Goal: Task Accomplishment & Management: Complete application form

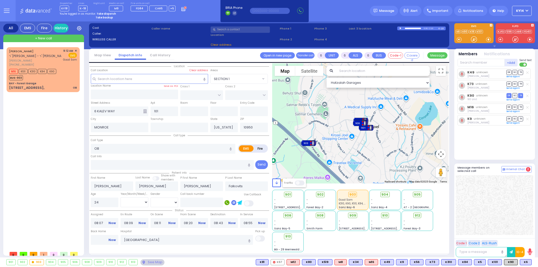
select select
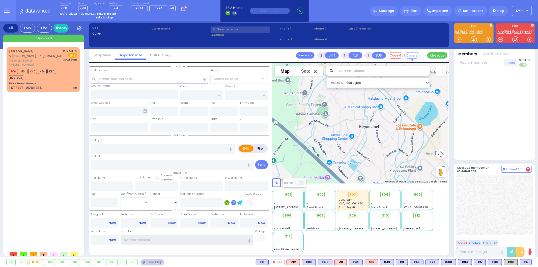
type input "ky14"
click at [108, 12] on strong "Take dispatch" at bounding box center [106, 14] width 19 height 4
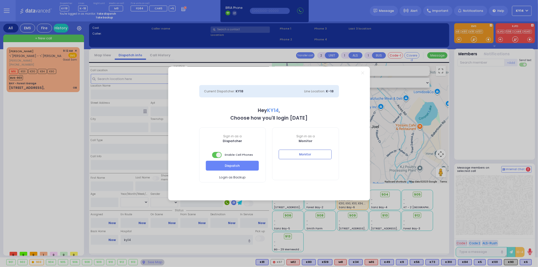
select select "2"
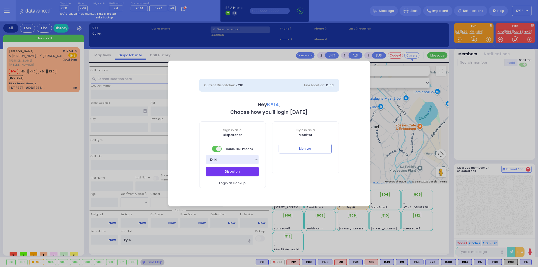
click at [248, 172] on button "Dispatch" at bounding box center [232, 172] width 53 height 10
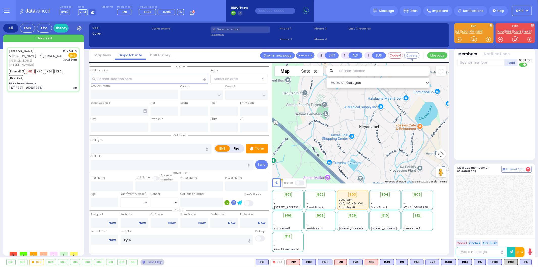
type input "6"
select select
type input "OB"
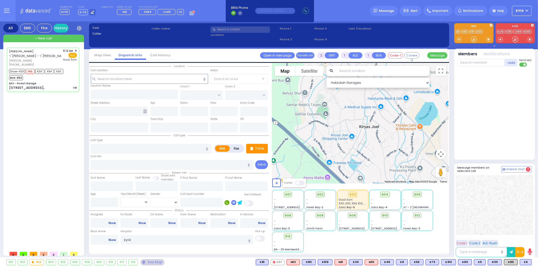
radio input "true"
type input "[PERSON_NAME]"
type input "MALACH"
type input "Unknown"
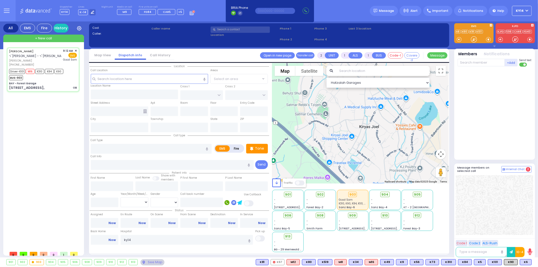
select select "Year"
type input "09:12"
type input "09:16"
type input "09:18"
type input "09:31"
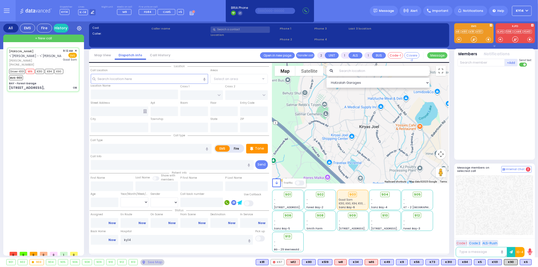
type input "[GEOGRAPHIC_DATA]"
select select "Hatzalah Garages"
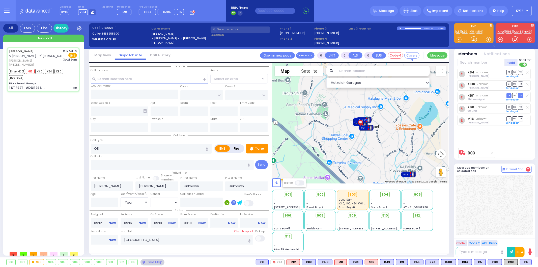
type input "BAY - Forest Garage"
type input "SANZ COURT"
type input "[PERSON_NAME] COURT"
type input "[STREET_ADDRESS],"
type input "Monroe"
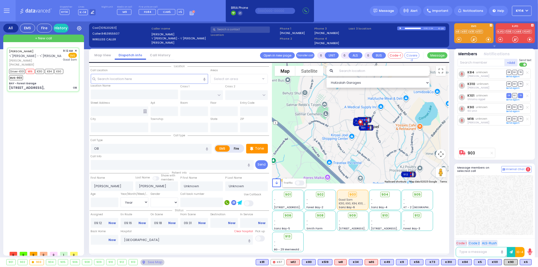
type input "[US_STATE]"
type input "10950"
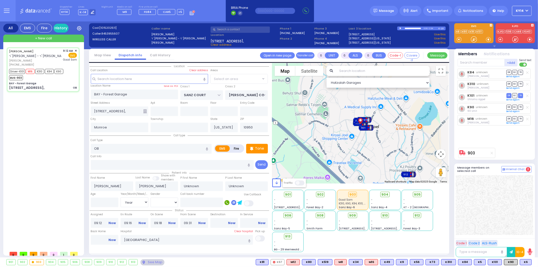
select select "SECTION 2"
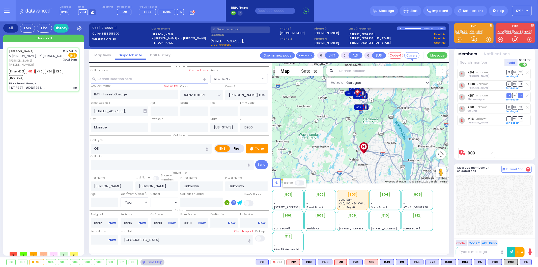
select select
radio input "true"
type input "[PERSON_NAME]"
type input "Levy"
type input "26"
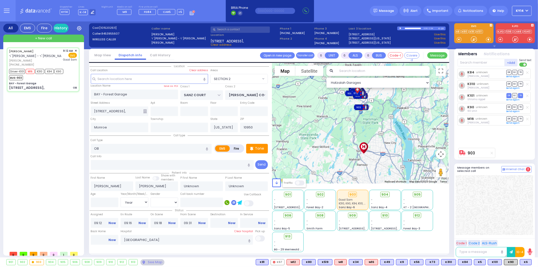
select select "Year"
select select "[DEMOGRAPHIC_DATA]"
select select "Hatzalah Garages"
select select "SECTION 2"
select select
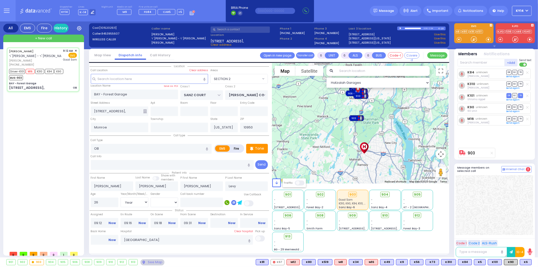
radio input "true"
select select "Year"
select select "[DEMOGRAPHIC_DATA]"
select select "Hatzalah Garages"
select select "SECTION 2"
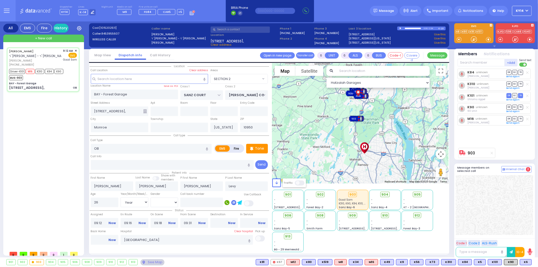
select select
radio input "true"
select select "Year"
select select "[DEMOGRAPHIC_DATA]"
select select "Hatzalah Garages"
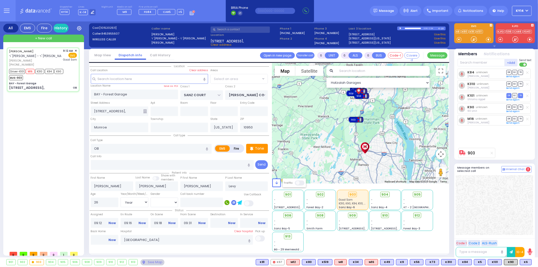
select select "SECTION 2"
select select
radio input "true"
select select "Year"
select select "[DEMOGRAPHIC_DATA]"
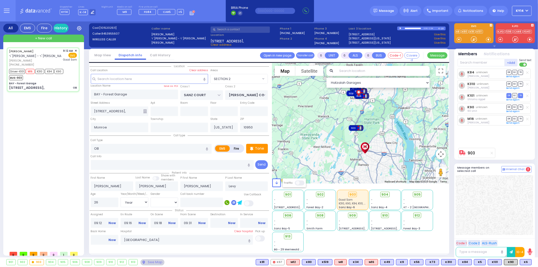
select select "Hatzalah Garages"
select select "SECTION 2"
select select
radio input "true"
select select "Year"
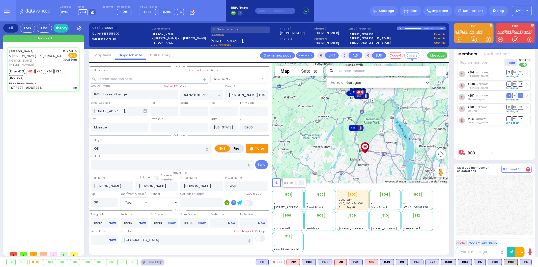
select select "[DEMOGRAPHIC_DATA]"
select select "Hatzalah Garages"
select select "SECTION 2"
select select
radio input "true"
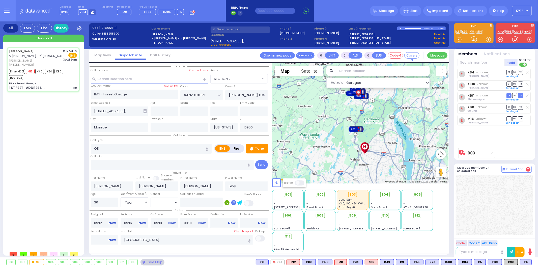
select select "Year"
select select "[DEMOGRAPHIC_DATA]"
select select "Hatzalah Garages"
select select "SECTION 2"
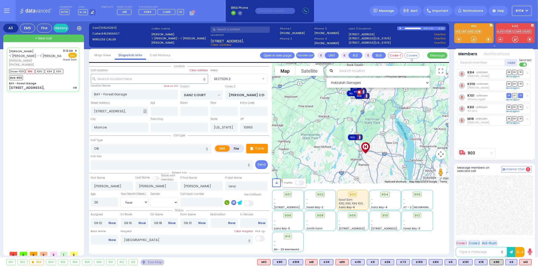
select select
radio input "true"
select select "Year"
select select "[DEMOGRAPHIC_DATA]"
select select "Hatzalah Garages"
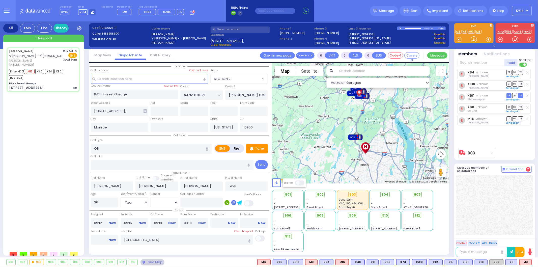
select select "SECTION 2"
select select
radio input "true"
select select "Year"
select select "[DEMOGRAPHIC_DATA]"
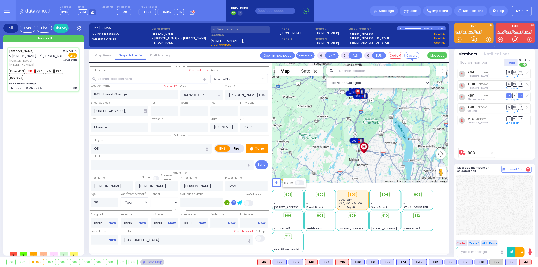
select select "Hatzalah Garages"
select select "SECTION 2"
select select
radio input "true"
select select "Year"
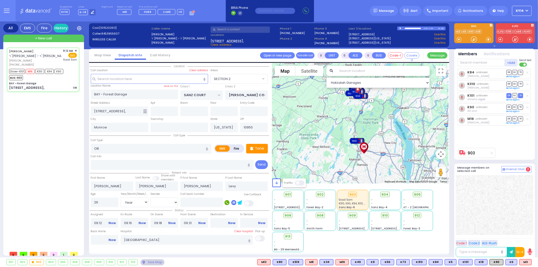
select select "[DEMOGRAPHIC_DATA]"
select select "Hatzalah Garages"
select select "SECTION 2"
select select
radio input "true"
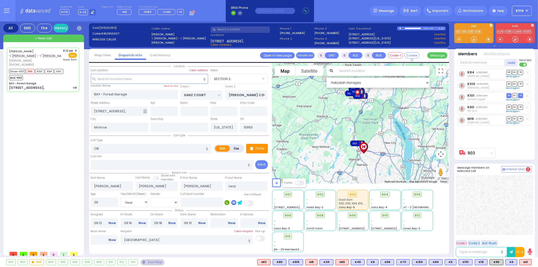
select select "Year"
select select "[DEMOGRAPHIC_DATA]"
select select "Hatzalah Garages"
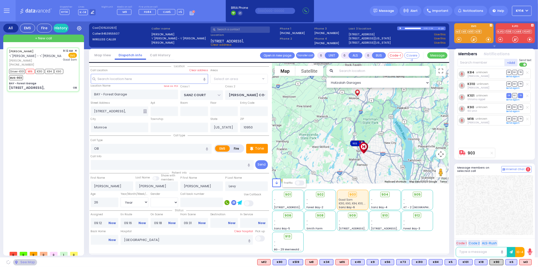
select select "SECTION 2"
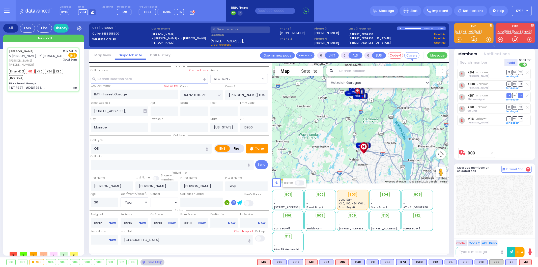
select select
radio input "true"
select select "Year"
select select "[DEMOGRAPHIC_DATA]"
select select "Hatzalah Garages"
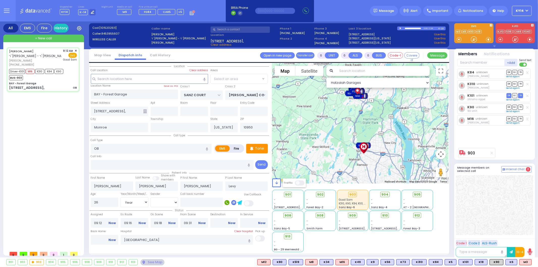
select select "SECTION 2"
select select
radio input "true"
select select "Year"
select select "[DEMOGRAPHIC_DATA]"
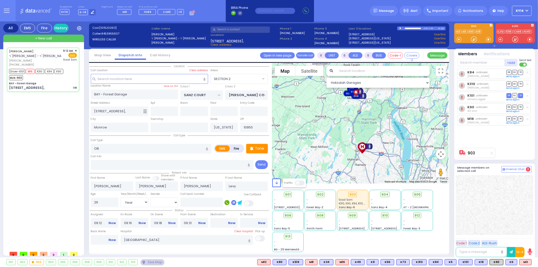
select select "Hatzalah Garages"
select select "SECTION 2"
select select
radio input "true"
select select "Year"
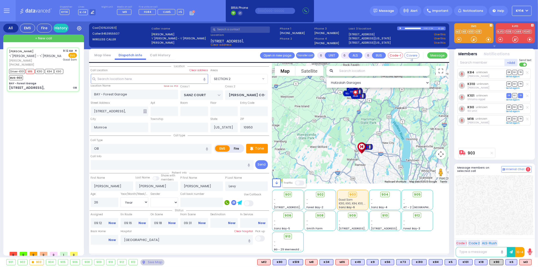
select select "[DEMOGRAPHIC_DATA]"
select select "Hatzalah Garages"
select select "SECTION 2"
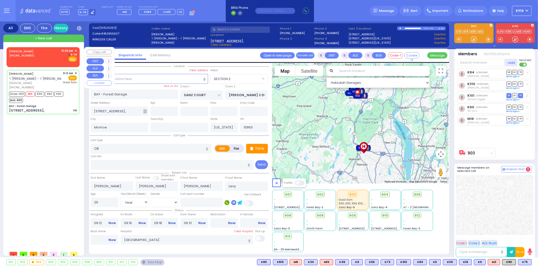
click at [38, 58] on div "SPITZER ELI (845) 783-5794 10:00 AM ✕ K-14" at bounding box center [43, 55] width 68 height 13
type input "2"
type input "1"
select select
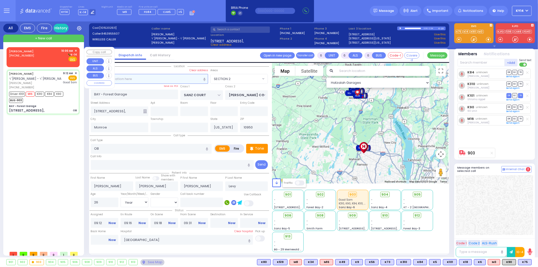
radio input "true"
select select
type input "10:00"
select select "Hatzalah Garages"
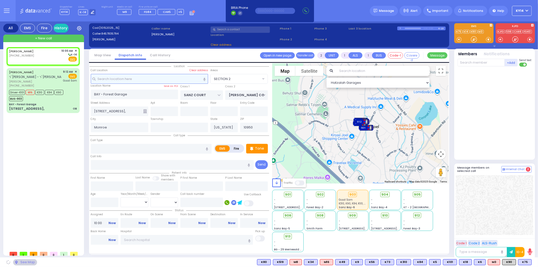
select select
radio input "true"
select select
select select "Hatzalah Garages"
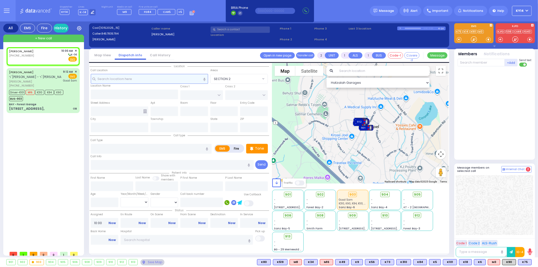
drag, startPoint x: 149, startPoint y: 81, endPoint x: 146, endPoint y: 84, distance: 5.0
click at [150, 81] on input "text" at bounding box center [149, 79] width 117 height 10
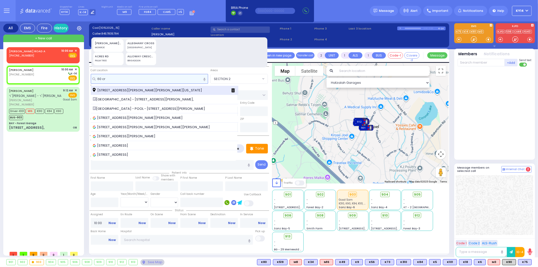
type input "60 cr"
click at [117, 91] on span "60 Cromwell Road Monroe New York 10950" at bounding box center [148, 90] width 111 height 5
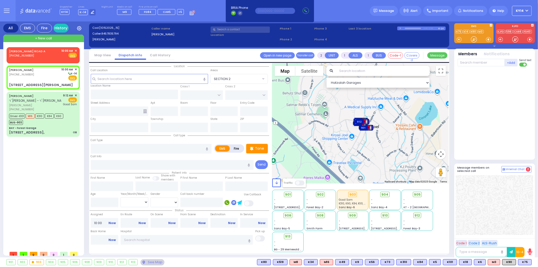
select select
radio input "true"
select select
select select "Hatzalah Garages"
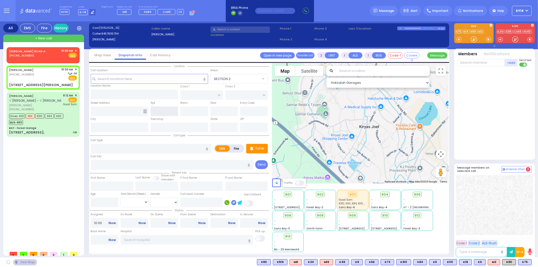
type input "COUNTRY [PERSON_NAME] DR"
type input "QUAKER [PERSON_NAME]"
type input "[STREET_ADDRESS][PERSON_NAME]"
type input "54"
type input "Monroe"
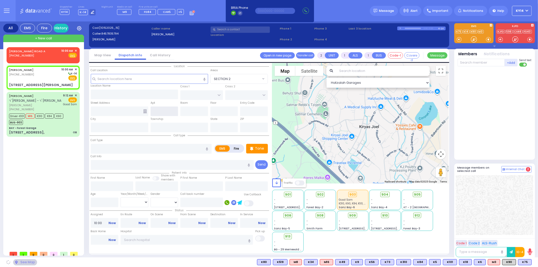
type input "[US_STATE]"
type input "10950"
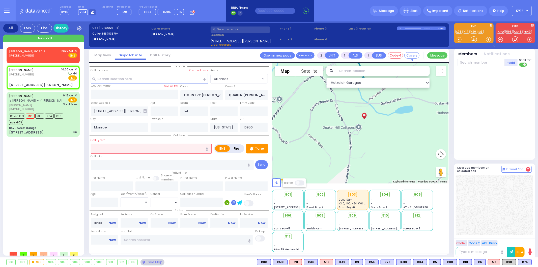
drag, startPoint x: 130, startPoint y: 147, endPoint x: 135, endPoint y: 149, distance: 5.0
click at [132, 147] on input "text" at bounding box center [151, 149] width 121 height 10
click at [108, 205] on input "number" at bounding box center [105, 202] width 28 height 10
select select
radio input "true"
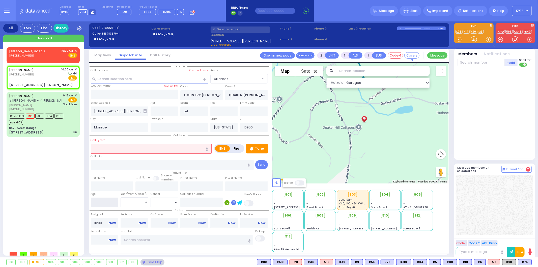
select select
select select "Hatzalah Garages"
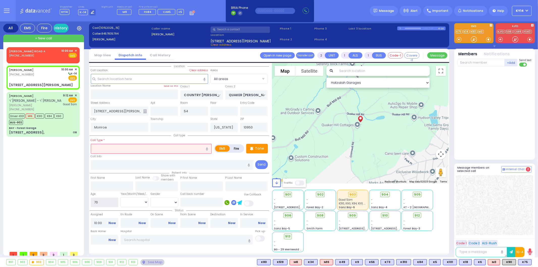
type input "70"
click at [135, 199] on select "Year Month Week Day" at bounding box center [134, 202] width 28 height 10
select select
radio input "true"
select select
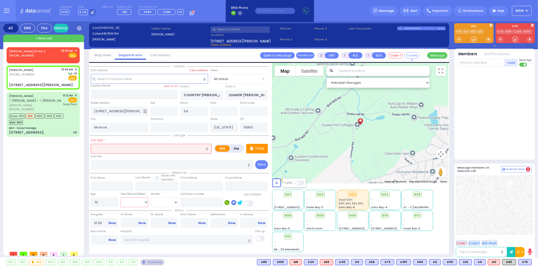
select select "Hatzalah Garages"
select select "Year"
click at [120, 197] on select "Year Month Week Day" at bounding box center [134, 202] width 28 height 10
click at [165, 199] on select "Male Female" at bounding box center [164, 202] width 28 height 10
select select "[DEMOGRAPHIC_DATA]"
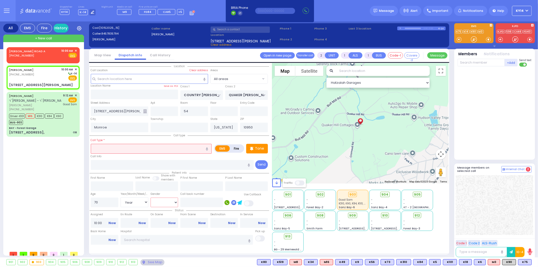
click at [150, 197] on select "Male Female" at bounding box center [164, 202] width 28 height 10
select select
radio input "true"
select select "Year"
select select "[DEMOGRAPHIC_DATA]"
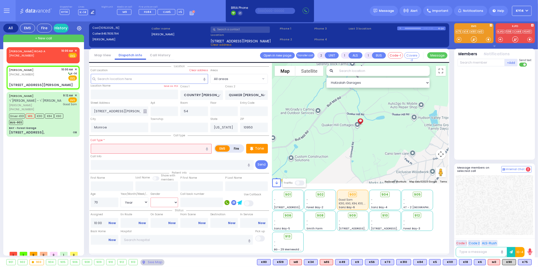
select select "Hatzalah Garages"
select select
radio input "true"
select select "Year"
select select "[DEMOGRAPHIC_DATA]"
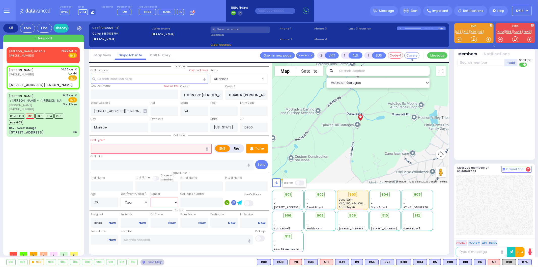
select select "Hatzalah Garages"
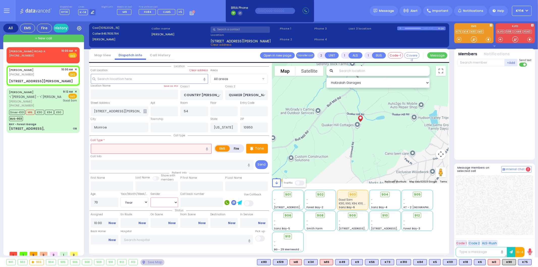
select select
radio input "true"
select select "Year"
select select "[DEMOGRAPHIC_DATA]"
select select "Hatzalah Garages"
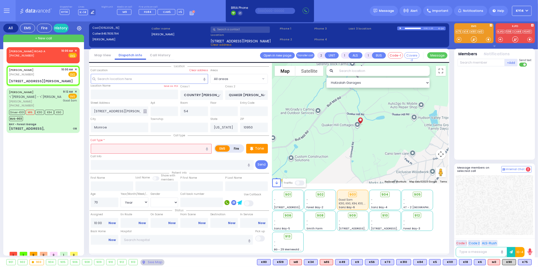
click at [161, 149] on input "text" at bounding box center [151, 149] width 121 height 10
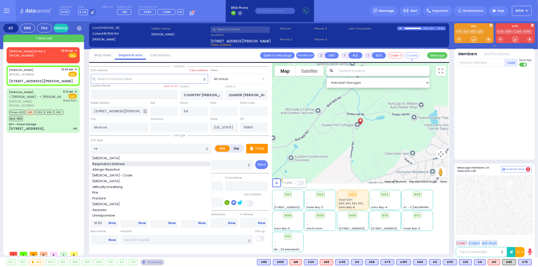
click at [132, 164] on div "Respiratory Distress" at bounding box center [151, 163] width 118 height 5
type input "Respiratory Distress"
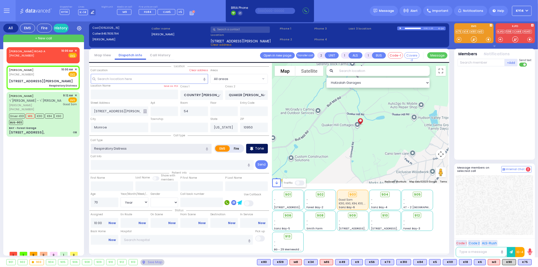
select select
radio input "true"
select select "Year"
select select "[DEMOGRAPHIC_DATA]"
select select "Hatzalah Garages"
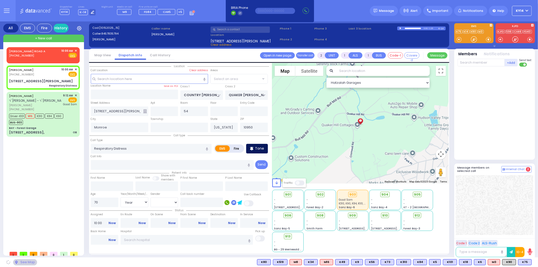
click at [256, 148] on p "Tone" at bounding box center [259, 148] width 9 height 5
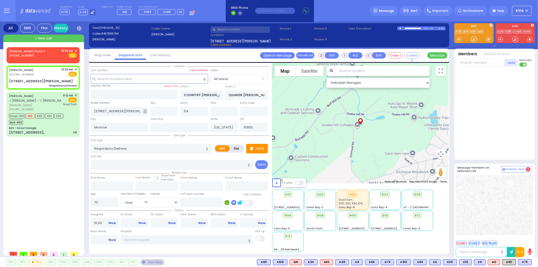
select select
radio input "true"
select select "Year"
select select "[DEMOGRAPHIC_DATA]"
select select "Hatzalah Garages"
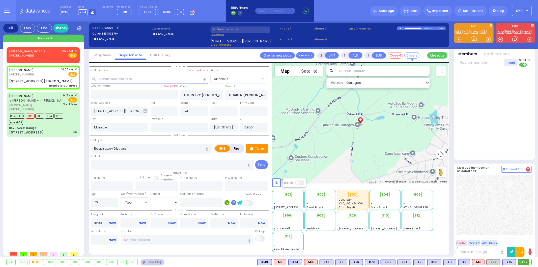
click at [524, 263] on span "K82" at bounding box center [524, 262] width 13 height 6
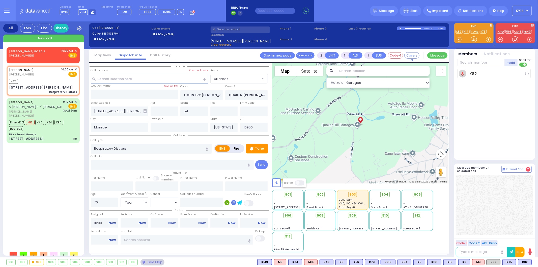
select select
radio input "true"
select select "Year"
select select "[DEMOGRAPHIC_DATA]"
type input "10:02"
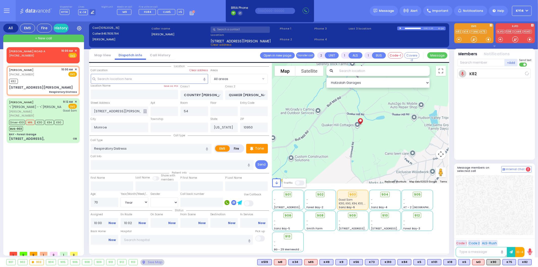
select select "Hatzalah Garages"
click at [521, 260] on span "K102" at bounding box center [524, 262] width 14 height 6
select select
radio input "true"
select select "Year"
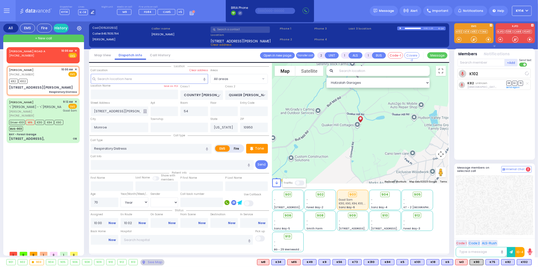
select select "[DEMOGRAPHIC_DATA]"
select select "Hatzalah Garages"
click at [525, 262] on span "M9" at bounding box center [525, 262] width 12 height 6
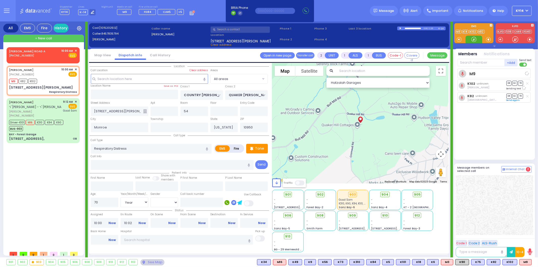
select select
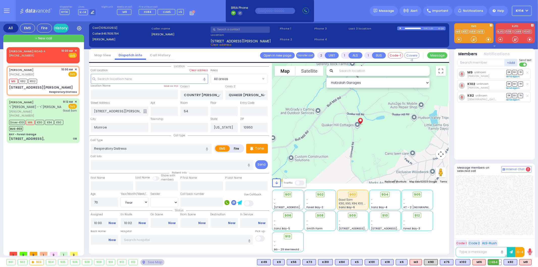
click at [491, 261] on icon at bounding box center [489, 262] width 3 height 3
drag, startPoint x: 523, startPoint y: 261, endPoint x: 517, endPoint y: 230, distance: 31.5
click at [0, 0] on span "M16" at bounding box center [0, 0] width 0 height 0
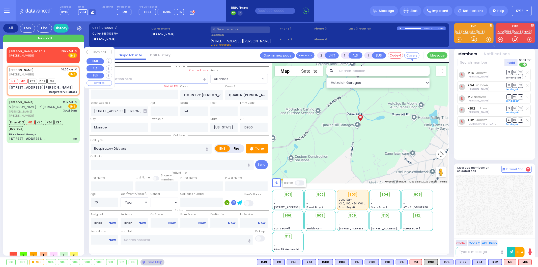
click at [75, 50] on span "✕" at bounding box center [76, 51] width 2 height 4
click at [75, 49] on span "✕" at bounding box center [76, 51] width 2 height 4
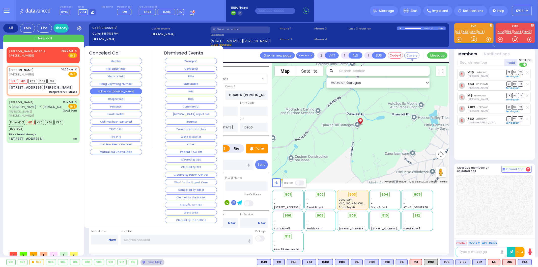
click at [121, 91] on button "Follow On [DOMAIN_NAME]" at bounding box center [116, 91] width 52 height 6
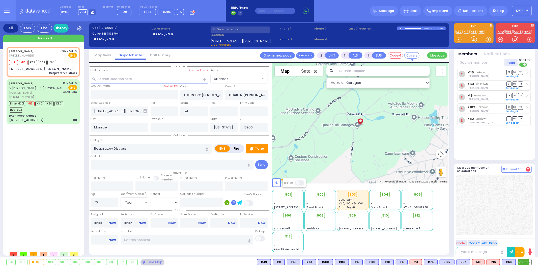
click at [525, 260] on span "K90" at bounding box center [524, 262] width 13 height 6
select select "Year"
select select "[DEMOGRAPHIC_DATA]"
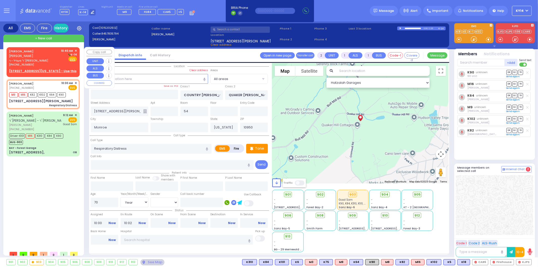
click at [49, 58] on span "ר' מענדל - ר' יעקב שניצלער" at bounding box center [34, 60] width 50 height 4
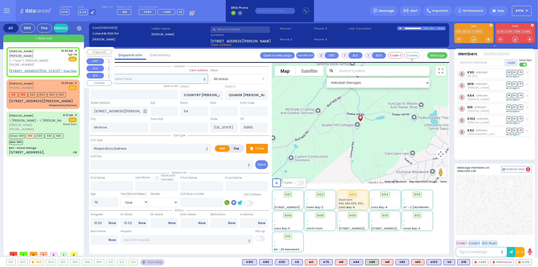
select select
radio input "true"
type input "[PERSON_NAME]"
type input "GOLDSTEIN"
select select
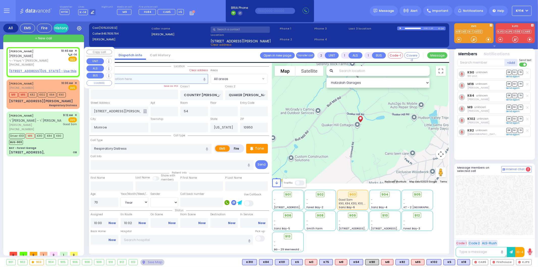
select select
type input "10:40"
select select "Hatzalah Garages"
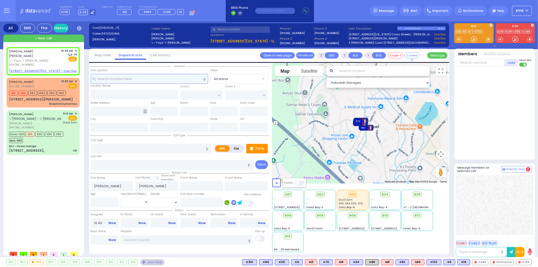
select select
radio input "true"
select select
select select "Hatzalah Garages"
click at [109, 79] on input "text" at bounding box center [149, 79] width 117 height 10
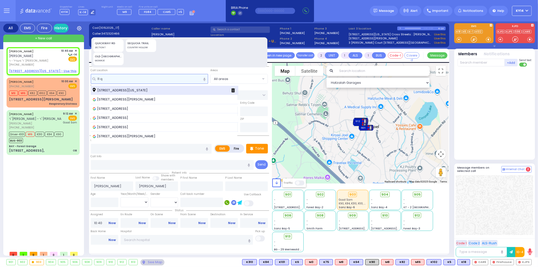
type input "11 q"
click at [128, 91] on span "11 Quickway Road Monroe New York 10950" at bounding box center [121, 90] width 56 height 5
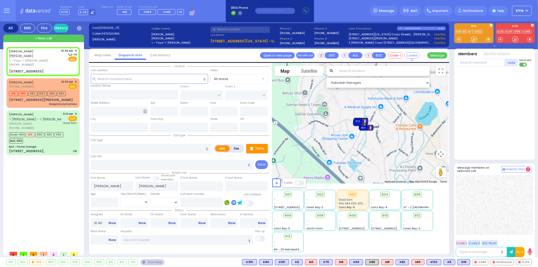
select select
radio input "true"
select select
select select "Hatzalah Garages"
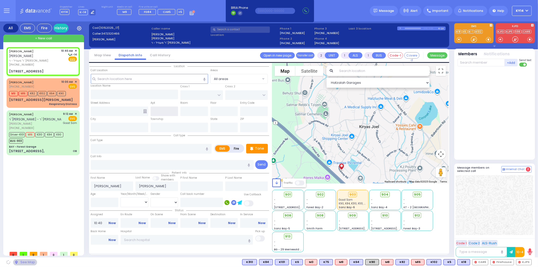
type input "FOREST RD"
type input "LUBLIN WAY"
type input "11 Quickway Road"
type input "Monroe"
type input "[US_STATE]"
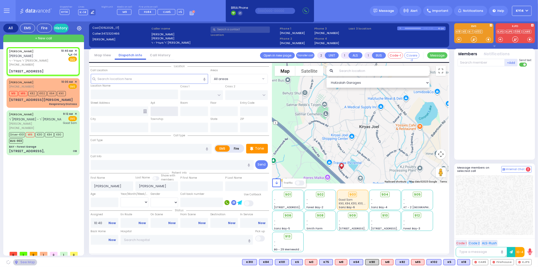
type input "10950"
select select "MONROE"
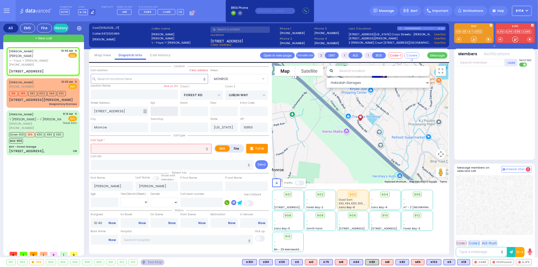
select select
radio input "true"
select select
select select "Hatzalah Garages"
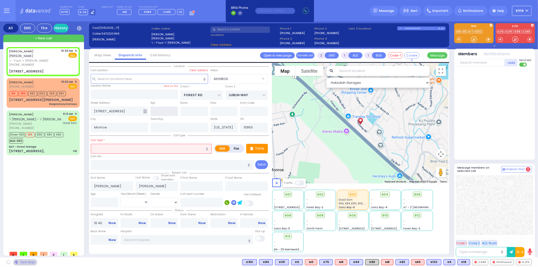
select select "MONROE"
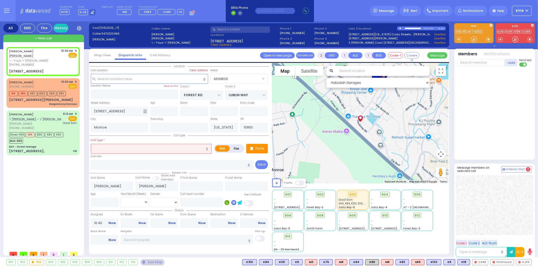
click at [235, 147] on label "Fire" at bounding box center [236, 148] width 14 height 6
radio input "true"
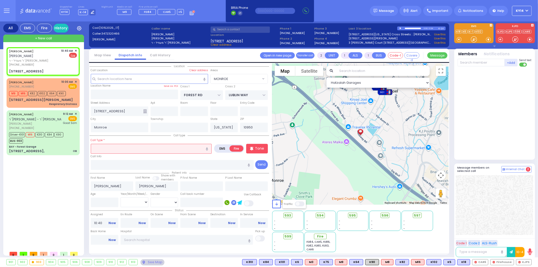
click at [207, 149] on icon "button" at bounding box center [207, 148] width 2 height 3
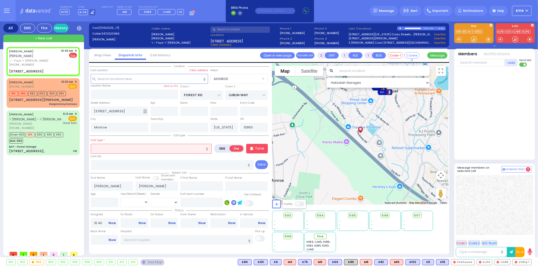
click at [207, 149] on icon "button" at bounding box center [207, 148] width 2 height 3
type input "flood in the basement"
select select
radio input "true"
select select
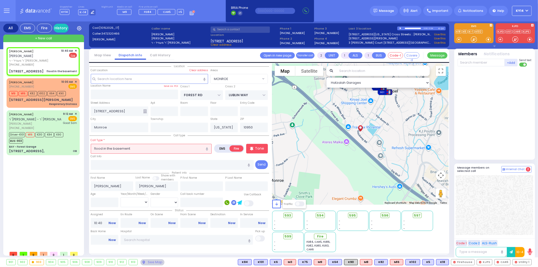
select select "Hatzalah Garages"
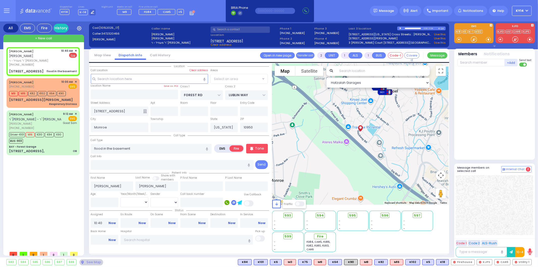
select select "MONROE"
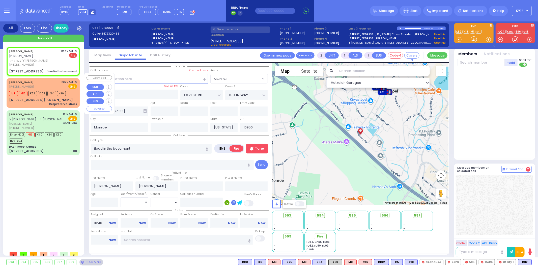
click at [47, 80] on div "SPITZER ELI (845) 783-5794 10:00 AM ✕ EMS" at bounding box center [43, 84] width 68 height 9
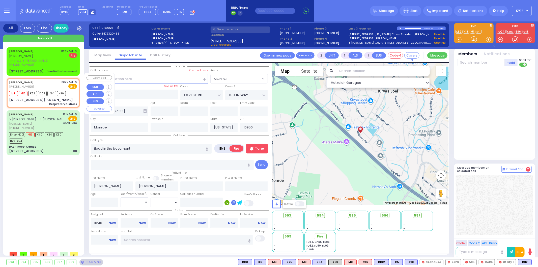
select select
type input "Respiratory Distress"
radio input "true"
type input "70"
select select "Year"
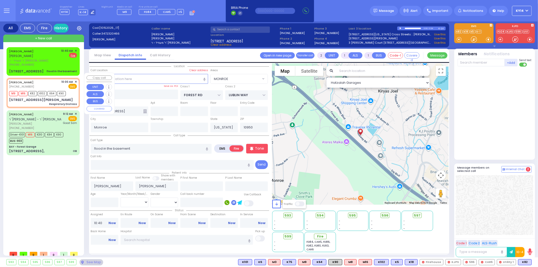
select select "[DEMOGRAPHIC_DATA]"
type input "10:00"
type input "10:02"
select select "Hatzalah Garages"
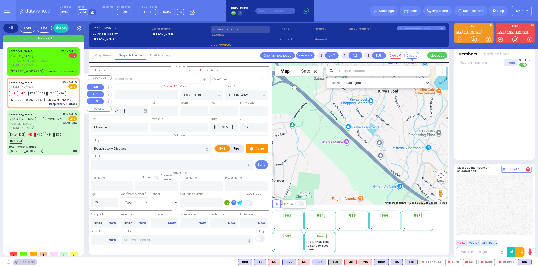
type input "COUNTRY [PERSON_NAME] DR"
type input "QUAKER [PERSON_NAME]"
type input "[STREET_ADDRESS][PERSON_NAME]"
type input "54"
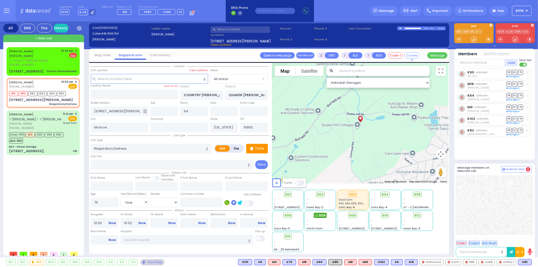
click at [320, 215] on span "908" at bounding box center [322, 215] width 7 height 5
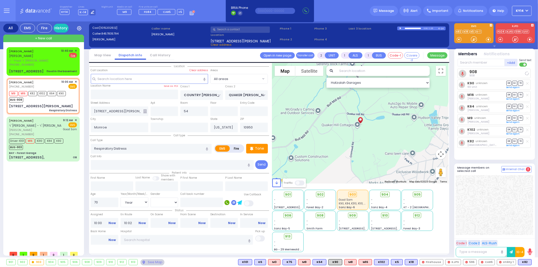
select select
radio input "true"
select select "Year"
select select "[DEMOGRAPHIC_DATA]"
select select "Hatzalah Garages"
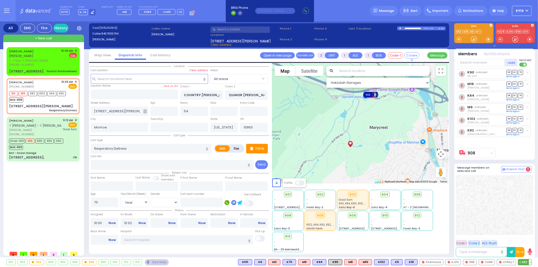
click at [529, 261] on button at bounding box center [530, 262] width 3 height 6
click at [527, 238] on icon at bounding box center [526, 239] width 5 height 5
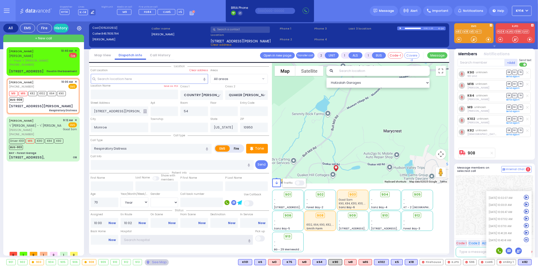
click at [177, 235] on input "text" at bounding box center [186, 240] width 132 height 10
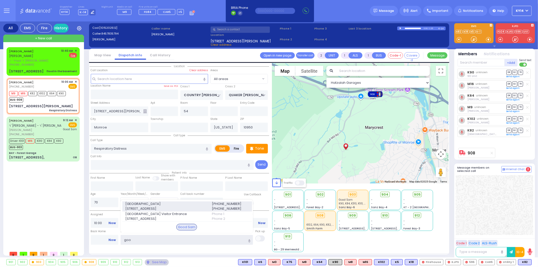
type input "goo"
click at [188, 201] on span "[GEOGRAPHIC_DATA]" at bounding box center [165, 203] width 80 height 5
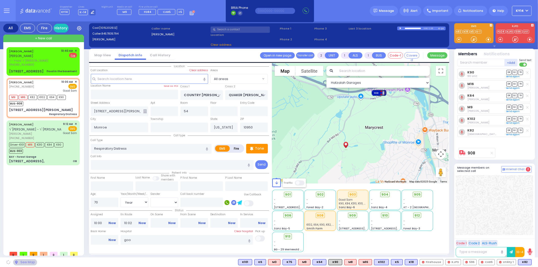
select select
radio input "true"
select select "Year"
select select "[DEMOGRAPHIC_DATA]"
type input "[GEOGRAPHIC_DATA]"
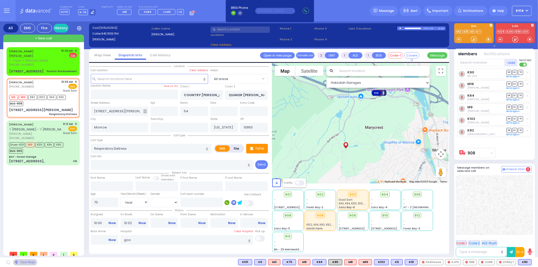
select select "Hatzalah Garages"
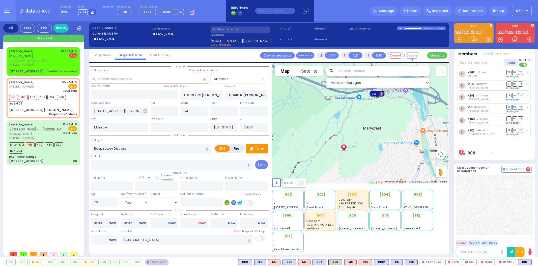
click at [201, 221] on link "Now" at bounding box center [201, 223] width 7 height 5
type input "10:44"
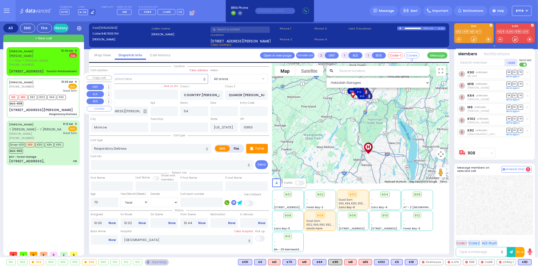
select select
radio input "true"
select select "Year"
select select "[DEMOGRAPHIC_DATA]"
select select "Hatzalah Garages"
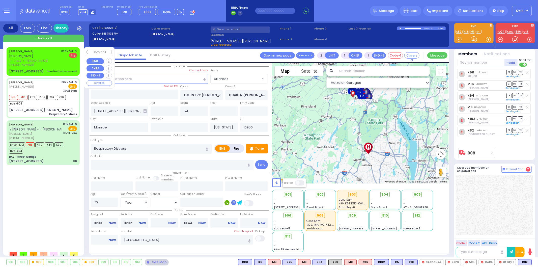
click at [46, 63] on div "(347) 232-0466" at bounding box center [34, 65] width 50 height 4
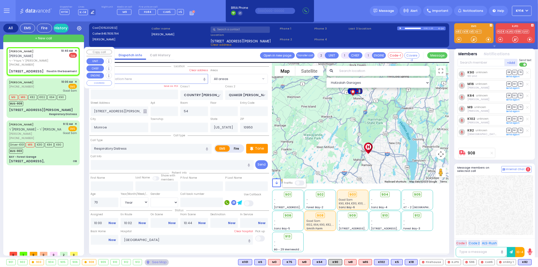
select select
type input "flood in the basement"
radio input "false"
radio input "true"
type input "[PERSON_NAME]"
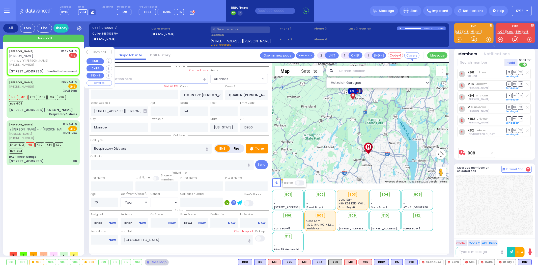
type input "GOLDSTEIN"
select select
type input "10:40"
type input "FOREST RD"
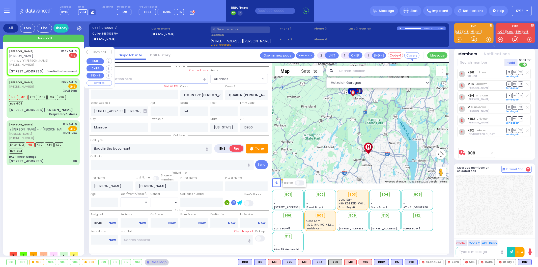
type input "LUBLIN WAY"
type input "11 Quickway Road"
select select "Hatzalah Garages"
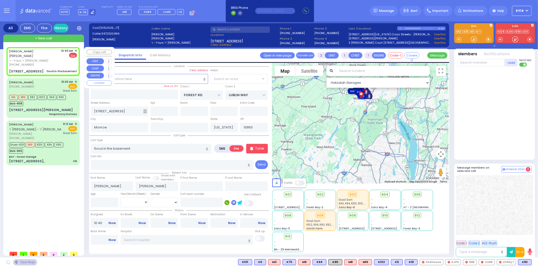
select select "MONROE"
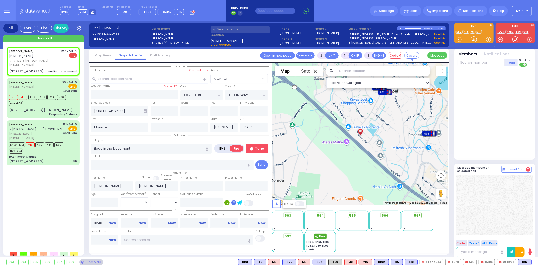
click at [322, 236] on span "Fire" at bounding box center [322, 236] width 6 height 5
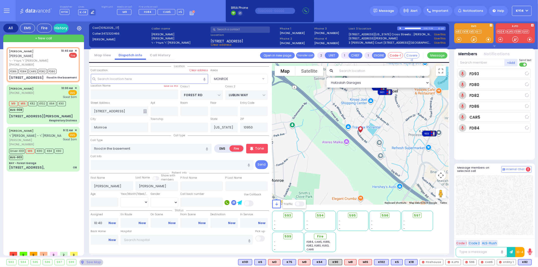
select select
radio input "true"
select select
type input "10:44"
select select "Hatzalah Garages"
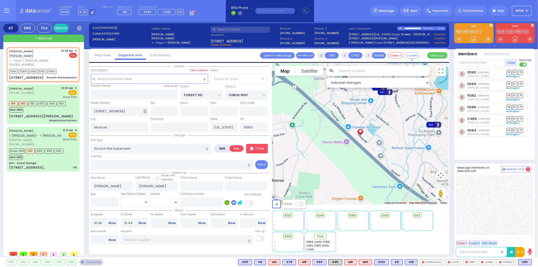
select select "MONROE"
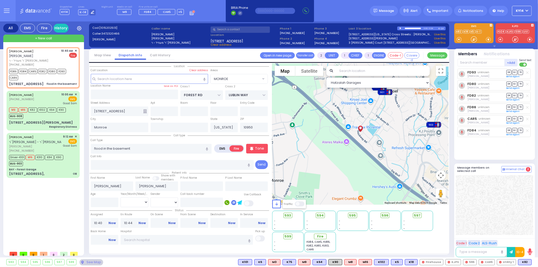
select select
radio input "true"
select select
select select "Hatzalah Garages"
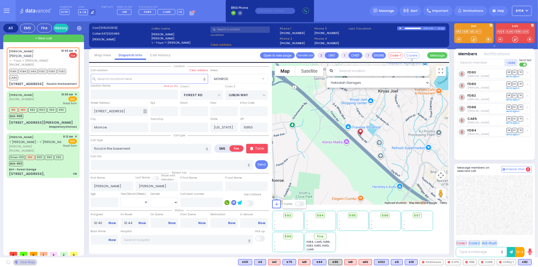
select select "MONROE"
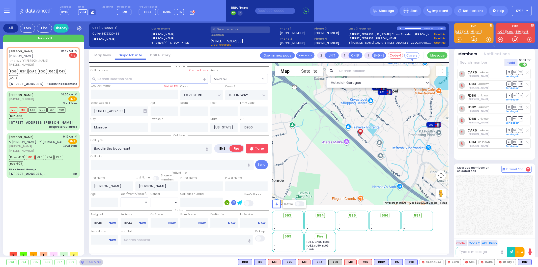
select select
radio input "true"
select select
select select "Hatzalah Garages"
select select
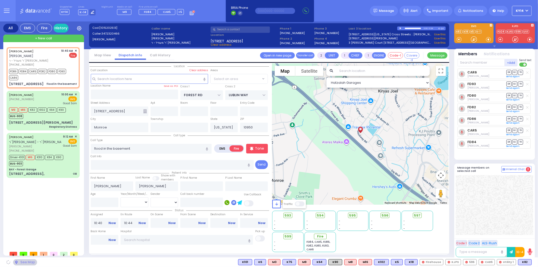
radio input "true"
select select
select select "Hatzalah Garages"
radio input "true"
select select
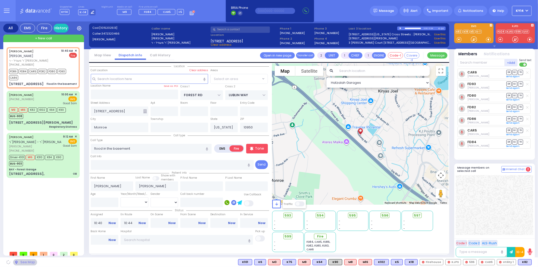
select select
select select "Hatzalah Garages"
select select
radio input "true"
select select
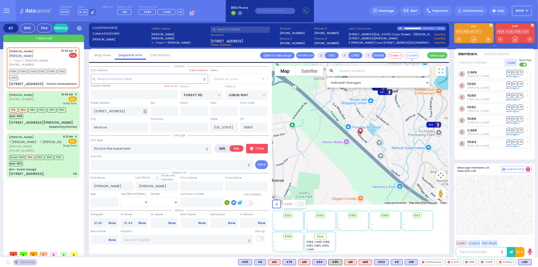
select select
select select "Hatzalah Garages"
select select "MONROE"
select select
radio input "true"
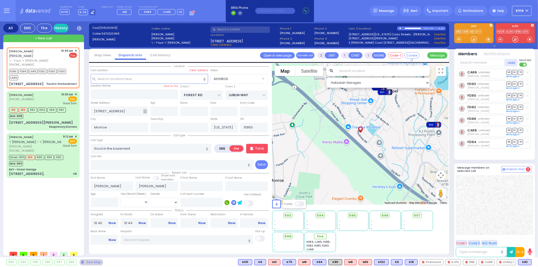
select select
radio input "true"
select select
select select "Hatzalah Garages"
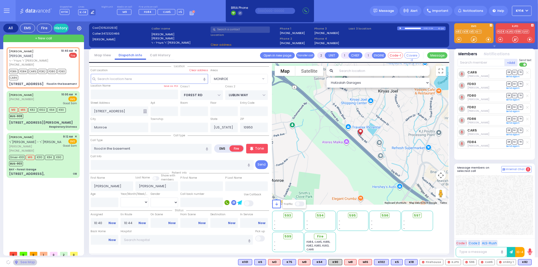
select select "MONROE"
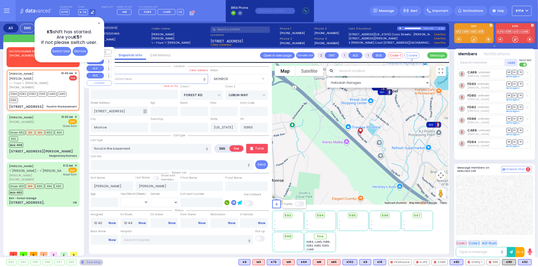
click at [16, 56] on span "[PHONE_NUMBER]" at bounding box center [21, 55] width 25 height 4
select select
radio input "true"
select select
type input "11:00"
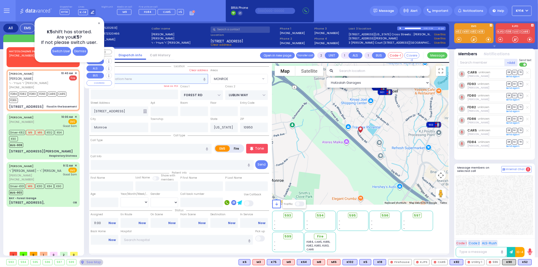
select select "Hatzalah Garages"
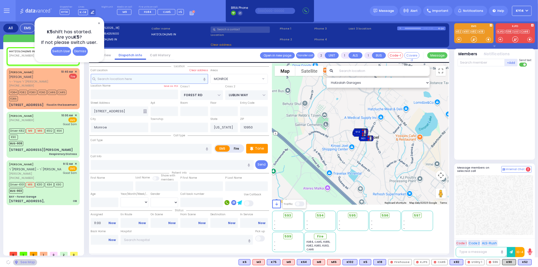
select select
radio input "true"
select select
select select "Hatzalah Garages"
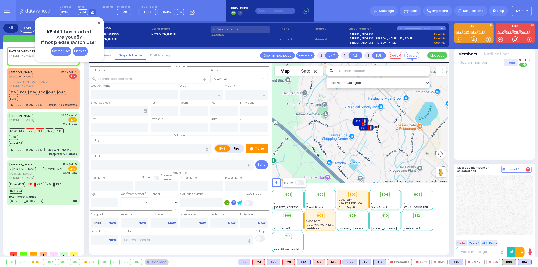
click at [99, 23] on span "✕" at bounding box center [99, 23] width 4 height 6
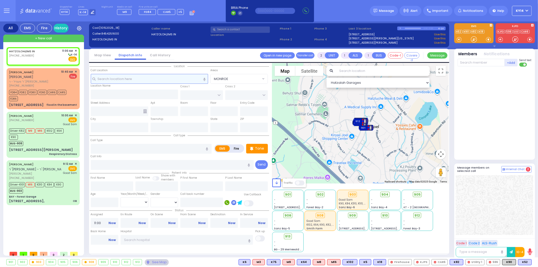
click at [102, 80] on input "text" at bounding box center [149, 79] width 117 height 10
click at [114, 199] on input "number" at bounding box center [105, 202] width 28 height 10
type input "55"
click at [113, 79] on input "text" at bounding box center [149, 79] width 117 height 10
select select
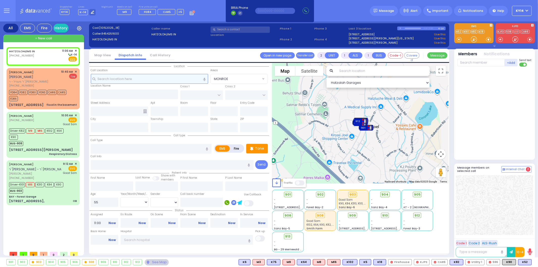
radio input "true"
select select
select select "Hatzalah Garages"
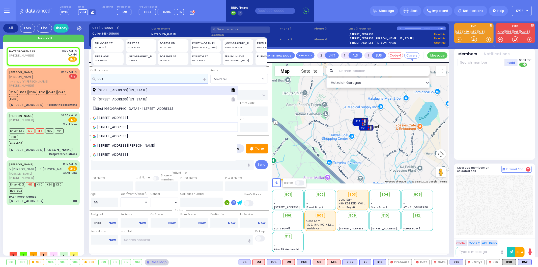
type input "22 f"
click at [111, 89] on span "22 Fillmore Court Monroe New York 10950" at bounding box center [121, 90] width 56 height 5
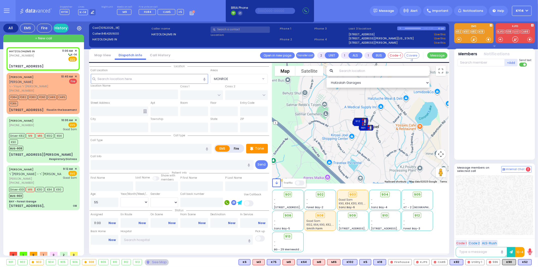
select select
radio input "true"
select select
select select "Hatzalah Garages"
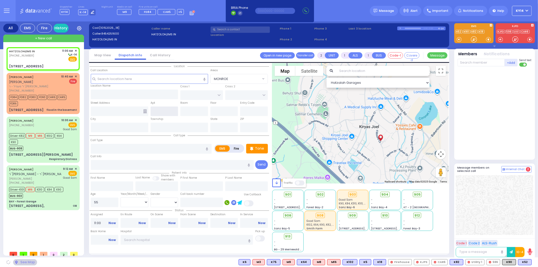
type input "TARNOPOL WAY"
type input "TAYLOR COURT"
type input "[STREET_ADDRESS]"
type input "Monroe"
type input "[US_STATE]"
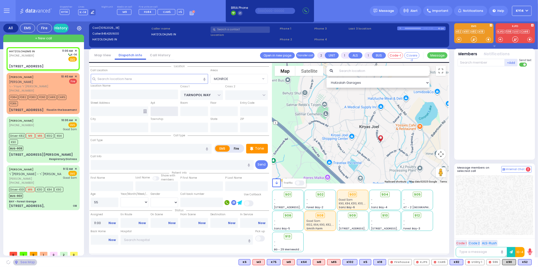
type input "10950"
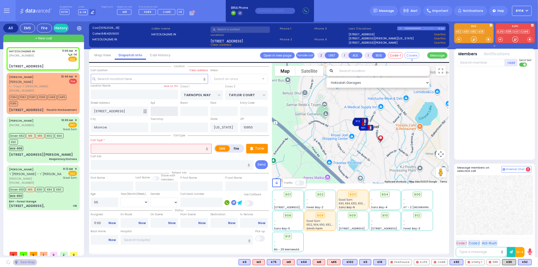
select select "SECTION 2"
click at [166, 110] on input "text" at bounding box center [164, 111] width 28 height 10
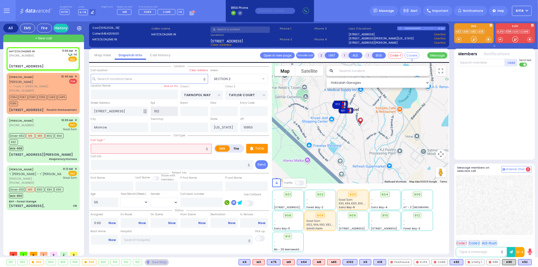
type input "102"
click at [190, 202] on input "text" at bounding box center [201, 202] width 43 height 10
select select
radio input "true"
select select
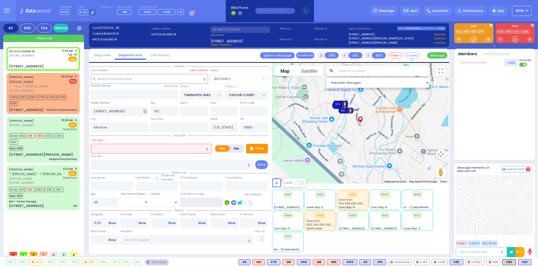
select select "Hatzalah Garages"
select select "SECTION 2"
click at [215, 202] on input "8452639852" at bounding box center [201, 202] width 43 height 10
type input "8452639852"
click at [250, 201] on span at bounding box center [249, 203] width 10 height 6
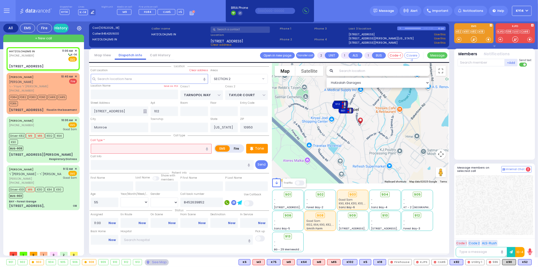
select select
radio input "true"
select select
select select "Hatzalah Garages"
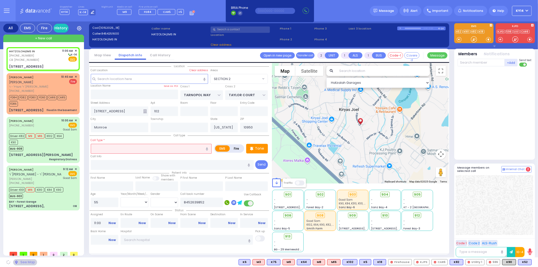
select select
radio input "true"
select select
select select "Hatzalah Garages"
select select
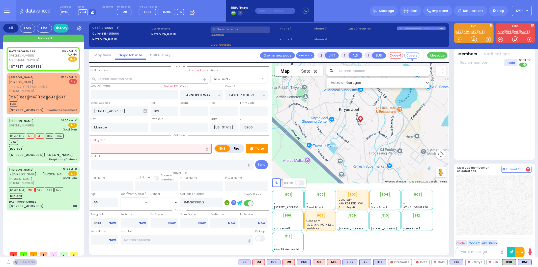
radio input "true"
select select
select select "Hatzalah Garages"
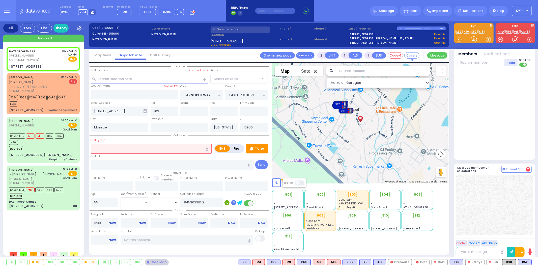
select select "SECTION 2"
select select
radio input "true"
select select
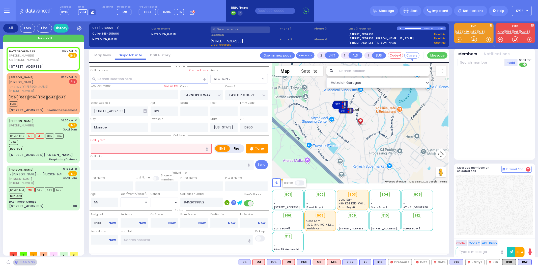
click at [121, 148] on input "text" at bounding box center [151, 149] width 121 height 10
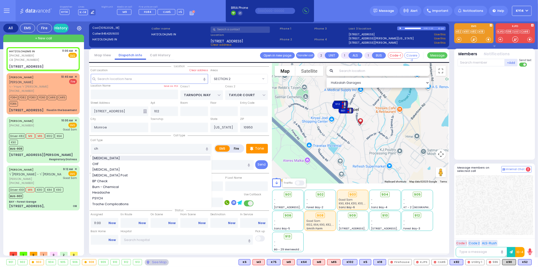
click at [115, 157] on div "[MEDICAL_DATA]" at bounding box center [151, 158] width 118 height 5
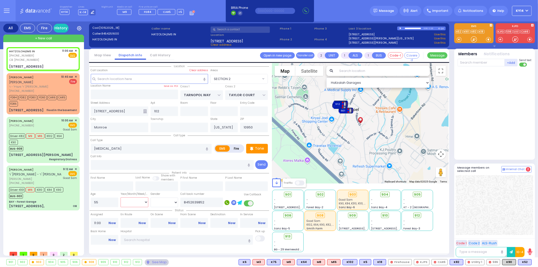
click at [132, 202] on select "Year Month Week Day" at bounding box center [134, 202] width 28 height 10
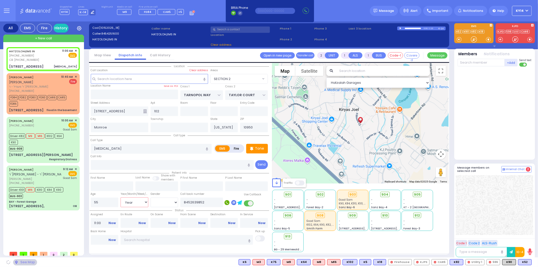
click at [120, 197] on select "Year Month Week Day" at bounding box center [134, 202] width 28 height 10
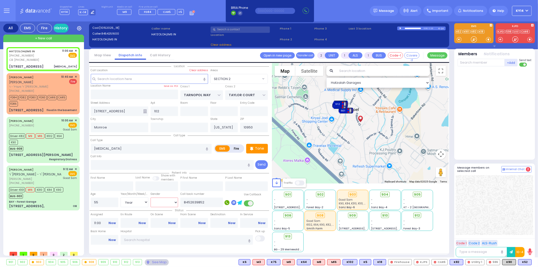
click at [156, 199] on select "Male Female" at bounding box center [164, 202] width 28 height 10
click at [150, 197] on select "Male Female" at bounding box center [164, 202] width 28 height 10
click at [160, 199] on select "Male Female" at bounding box center [164, 202] width 28 height 10
click at [150, 197] on select "Male Female" at bounding box center [164, 202] width 28 height 10
click at [264, 147] on div "Tone" at bounding box center [257, 149] width 22 height 10
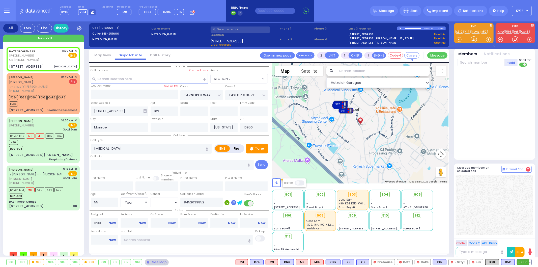
click at [525, 261] on span "K310" at bounding box center [524, 262] width 14 height 6
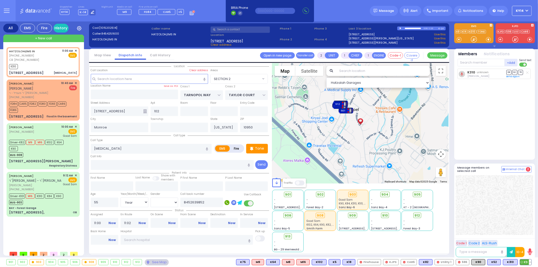
click at [526, 263] on span "K9" at bounding box center [525, 262] width 11 height 6
click at [524, 261] on span "M3" at bounding box center [525, 262] width 12 height 6
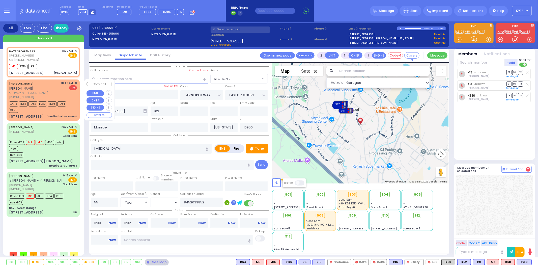
click at [49, 95] on div "(347) 232-0466" at bounding box center [34, 97] width 50 height 4
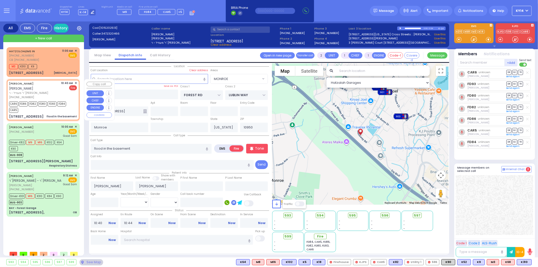
click at [76, 82] on span "✕" at bounding box center [76, 83] width 2 height 4
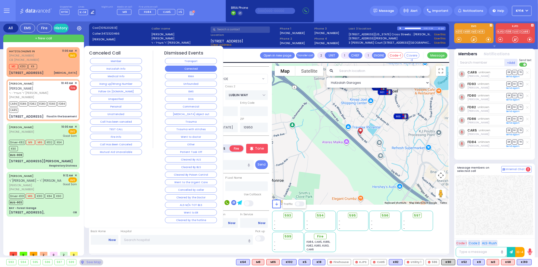
click at [173, 70] on button "Corrected" at bounding box center [191, 69] width 52 height 6
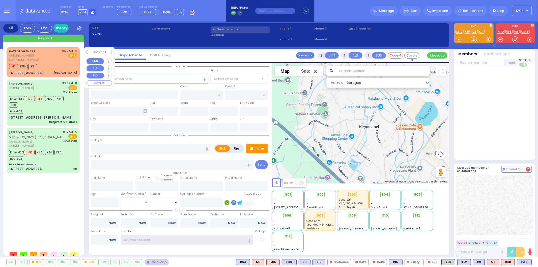
type input "ky14"
click at [55, 61] on div "HATZOLOH,EMS IN [PHONE_NUMBER] CB: [PHONE_NUMBER] 11:00 AM ✕ EMS" at bounding box center [43, 55] width 68 height 13
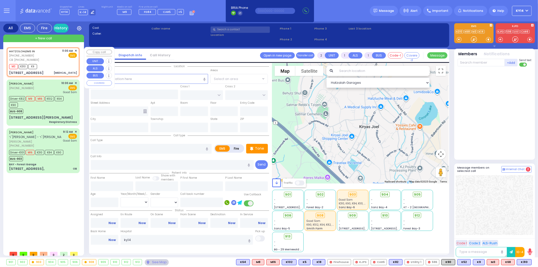
select select
type input "[MEDICAL_DATA]"
radio input "true"
type input "55"
select select "Year"
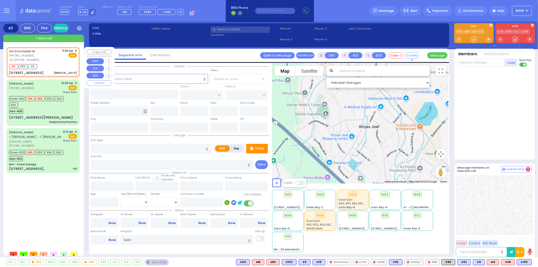
select select "[DEMOGRAPHIC_DATA]"
type input "8452639852"
type input "11:00"
type input "11:02"
select select "Hatzalah Garages"
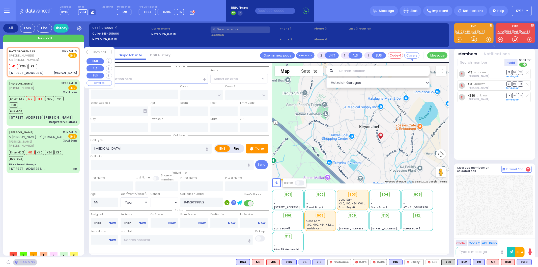
type input "TARNOPOL WAY"
type input "TAYLOR COURT"
type input "[STREET_ADDRESS]"
type input "102"
type input "Monroe"
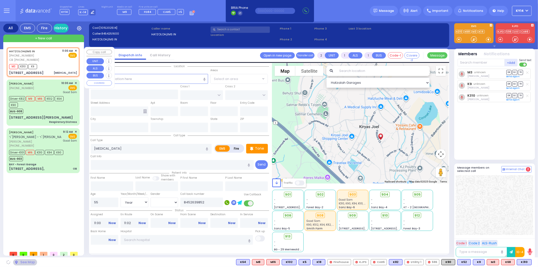
type input "[US_STATE]"
type input "10950"
select select "SECTION 2"
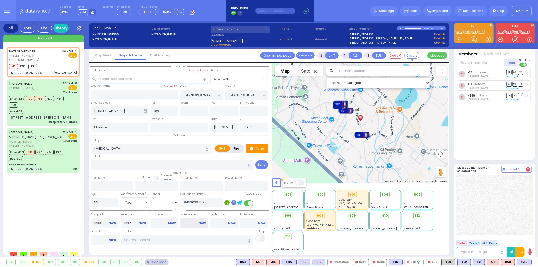
click at [190, 221] on input "From Scene" at bounding box center [194, 223] width 28 height 10
type input "11:20"
select select
radio input "true"
select select "Year"
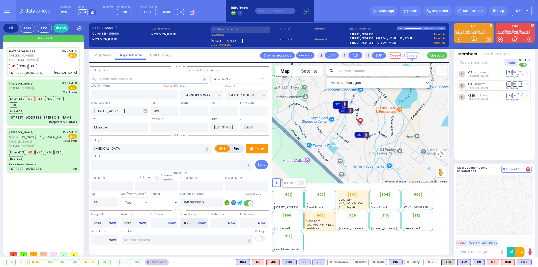
select select "[DEMOGRAPHIC_DATA]"
select select "Hatzalah Garages"
select select "SECTION 2"
drag, startPoint x: 194, startPoint y: 220, endPoint x: 174, endPoint y: 221, distance: 19.2
click at [174, 221] on div "Status Assigned 11:00 Now En Route 11:02 Now On Scene Now Now" at bounding box center [178, 218] width 179 height 22
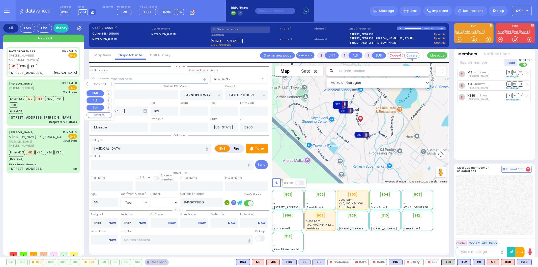
click at [49, 90] on div "[PERSON_NAME] [PHONE_NUMBER] 10:00 AM ✕ EMS Good [PERSON_NAME]" at bounding box center [43, 87] width 68 height 13
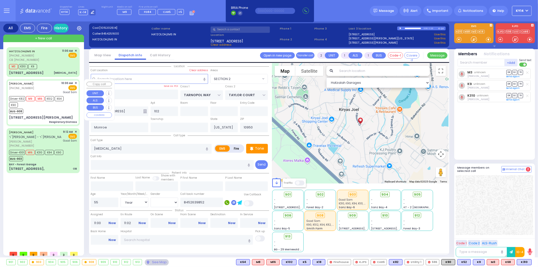
type input "6"
select select
type input "Respiratory Distress"
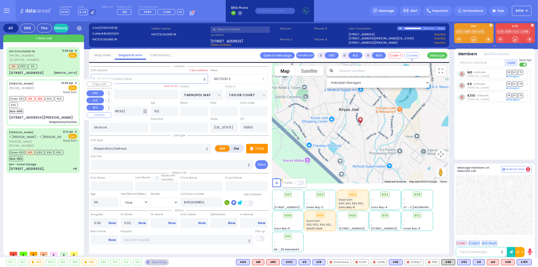
radio input "true"
type input "Seven"
type input "[PERSON_NAME]"
type input "72"
select select "Year"
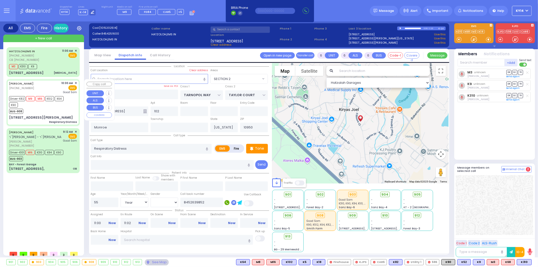
select select "[DEMOGRAPHIC_DATA]"
type input "10:00"
type input "10:02"
type input "10:44"
type input "[GEOGRAPHIC_DATA]"
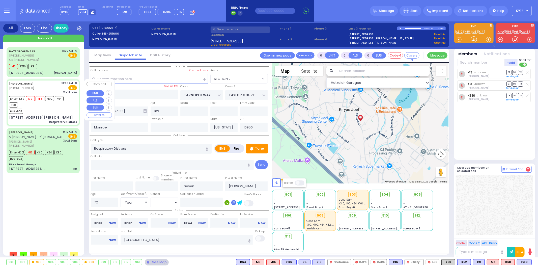
select select "Hatzalah Garages"
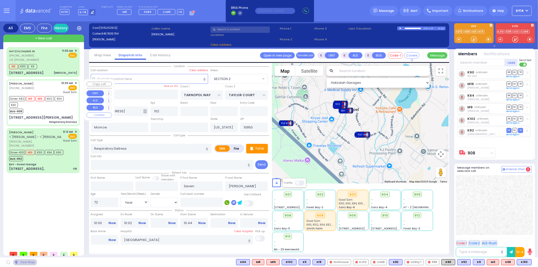
type input "COUNTRY [PERSON_NAME] DR"
type input "QUAKER [PERSON_NAME]"
type input "[STREET_ADDRESS][PERSON_NAME]"
type input "54"
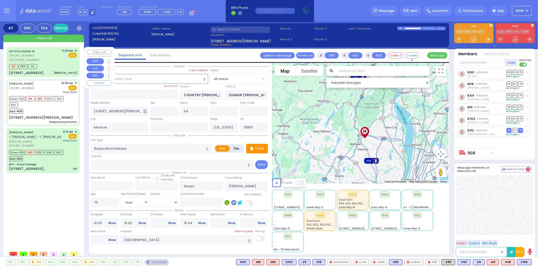
click at [48, 59] on div "HATZOLOH,EMS IN [PHONE_NUMBER] CB: [PHONE_NUMBER] 11:00 AM ✕ EMS" at bounding box center [43, 55] width 68 height 13
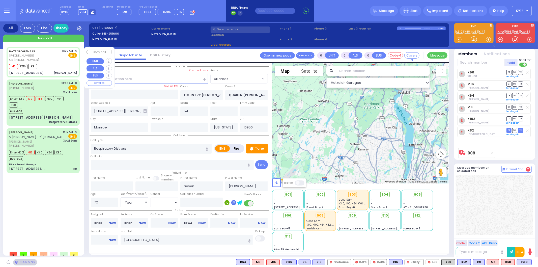
type input "2"
type input "1"
select select
type input "[MEDICAL_DATA]"
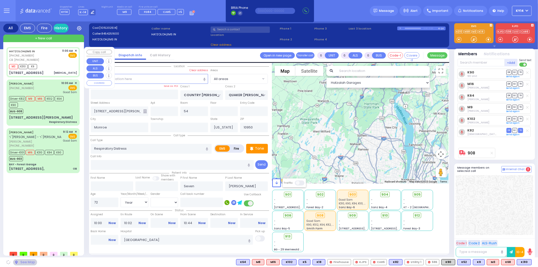
radio input "true"
type input "55"
select select "Year"
select select "[DEMOGRAPHIC_DATA]"
type input "8452639852"
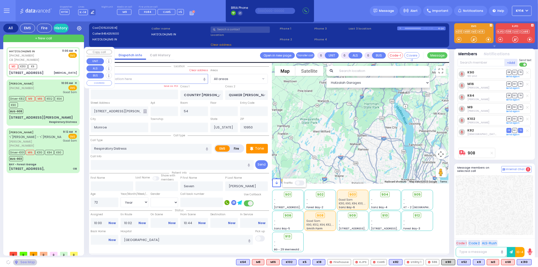
type input "11:00"
type input "11:02"
select select "Hatzalah Garages"
type input "TARNOPOL WAY"
type input "TAYLOR COURT"
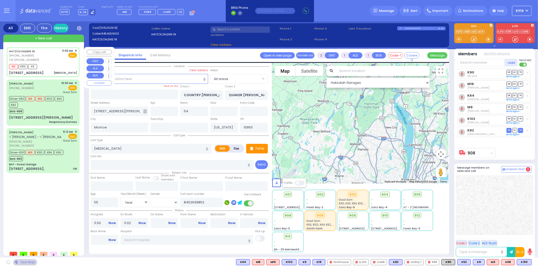
type input "[STREET_ADDRESS]"
type input "102"
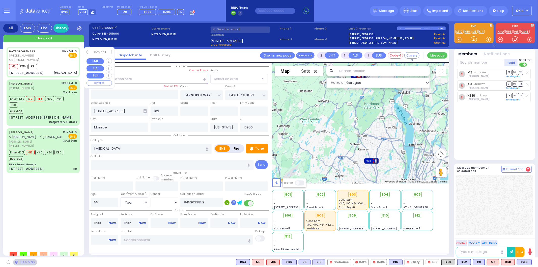
select select "SECTION 2"
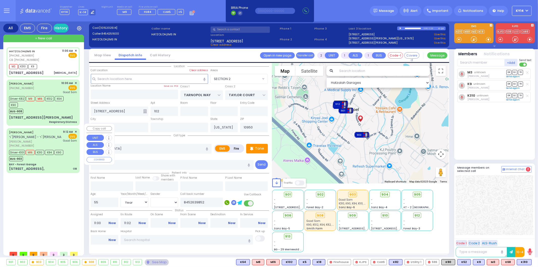
click at [60, 155] on div "BUS-903" at bounding box center [36, 158] width 54 height 6
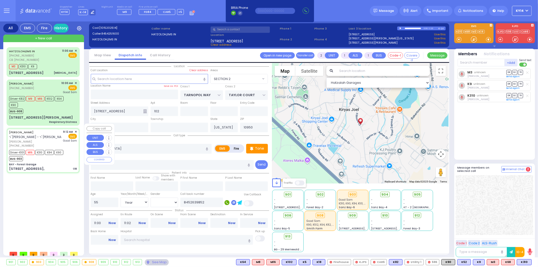
type input "6"
select select
type input "OB"
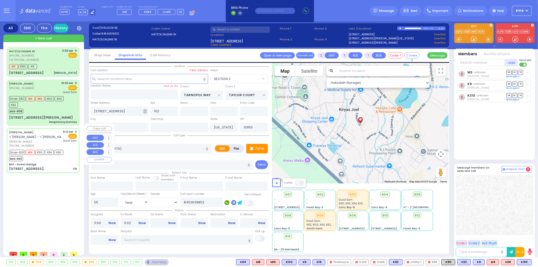
radio input "true"
type input "[PERSON_NAME]"
type input "Levy"
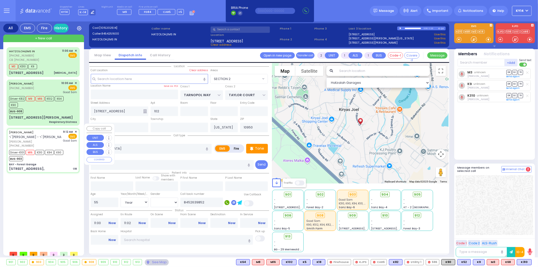
type input "26"
select select "Year"
select select "[DEMOGRAPHIC_DATA]"
type input "09:12"
type input "09:16"
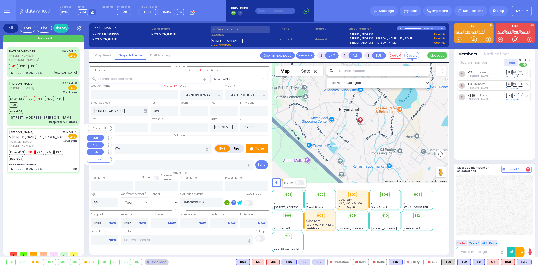
type input "09:18"
type input "09:31"
type input "10:05"
type input "10:12"
type input "[GEOGRAPHIC_DATA]"
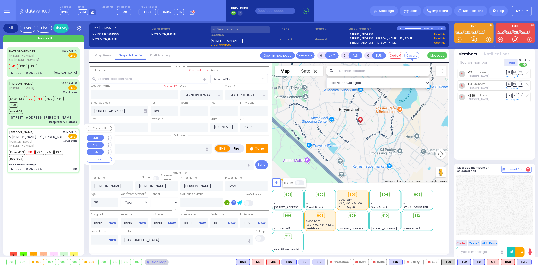
type input "BAY - Forest Garage"
type input "SANZ COURT"
type input "[PERSON_NAME] COURT"
type input "[STREET_ADDRESS],"
select select "Hatzalah Garages"
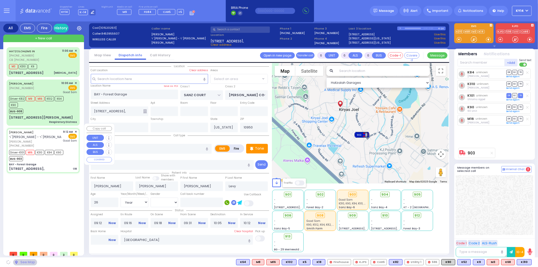
select select "SECTION 2"
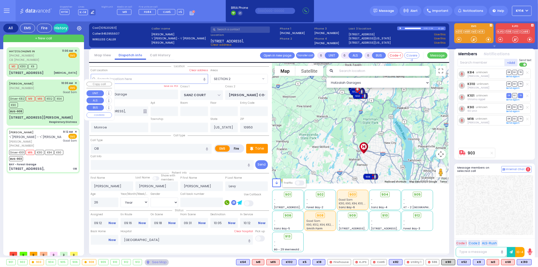
click at [52, 104] on div "Driver-K82 M9 M16 K102 K64 K90" at bounding box center [40, 101] width 63 height 13
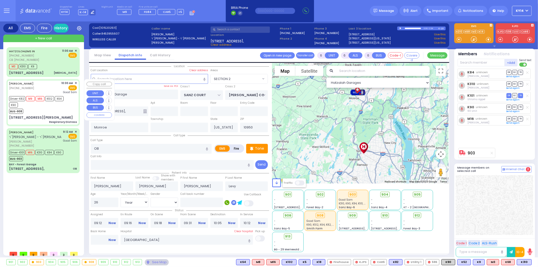
select select
type input "Respiratory Distress"
radio input "true"
type input "Seven"
type input "[PERSON_NAME]"
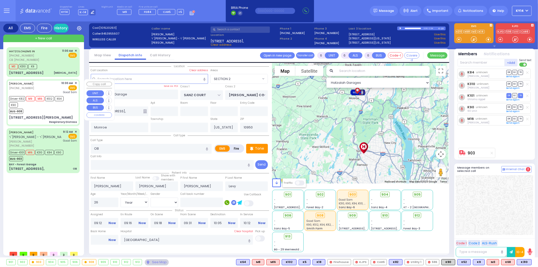
type input "72"
select select "Year"
select select "[DEMOGRAPHIC_DATA]"
type input "10:00"
type input "10:02"
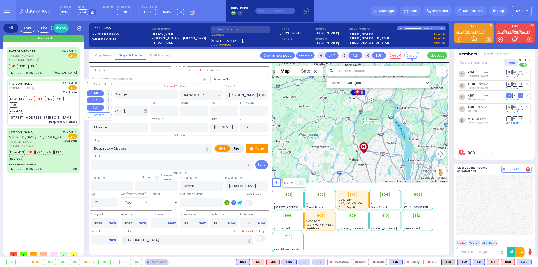
type input "10:44"
select select "Hatzalah Garages"
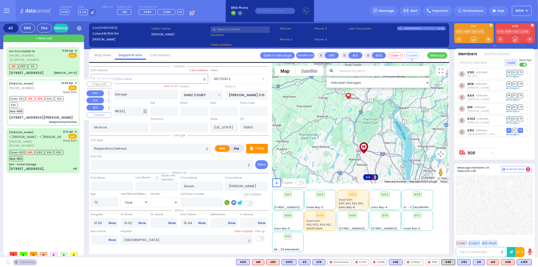
type input "COUNTRY [PERSON_NAME] DR"
type input "QUAKER [PERSON_NAME]"
type input "[STREET_ADDRESS][PERSON_NAME]"
type input "54"
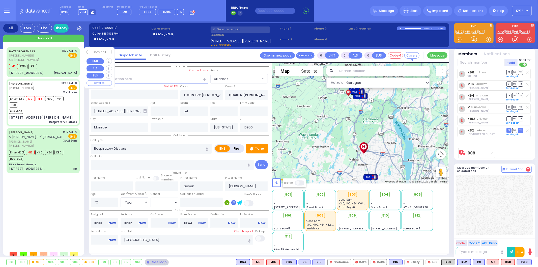
click at [44, 56] on div "HATZOLOH,EMS IN [PHONE_NUMBER] CB: [PHONE_NUMBER] 11:00 AM ✕ EMS" at bounding box center [43, 55] width 68 height 13
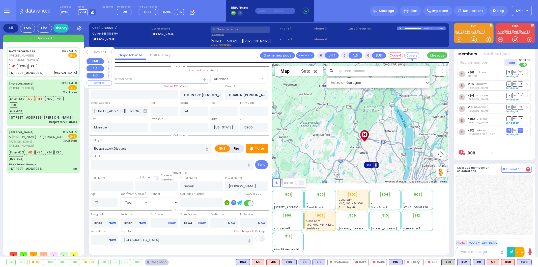
type input "2"
type input "1"
select select
type input "[MEDICAL_DATA]"
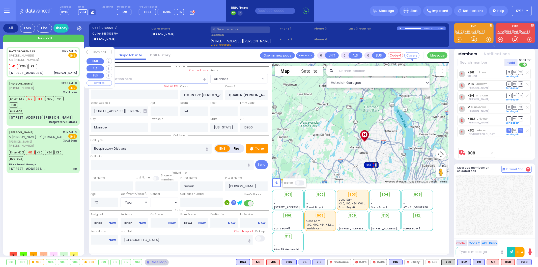
radio input "true"
type input "55"
select select "Year"
select select "[DEMOGRAPHIC_DATA]"
type input "8452639852"
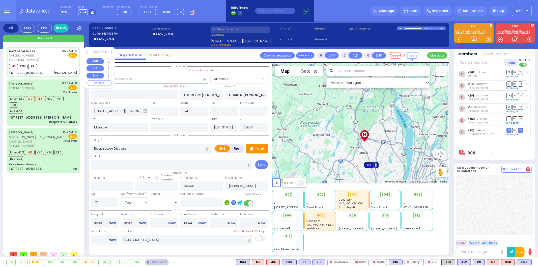
type input "11:00"
type input "11:02"
select select "Hatzalah Garages"
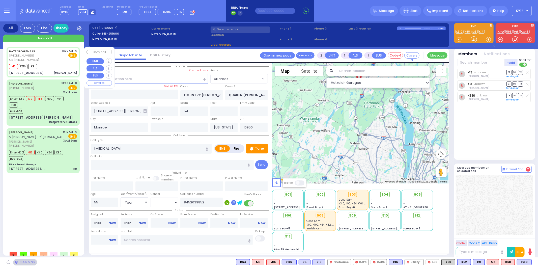
type input "TARNOPOL WAY"
type input "TAYLOR COURT"
type input "[STREET_ADDRESS]"
type input "102"
select select "SECTION 2"
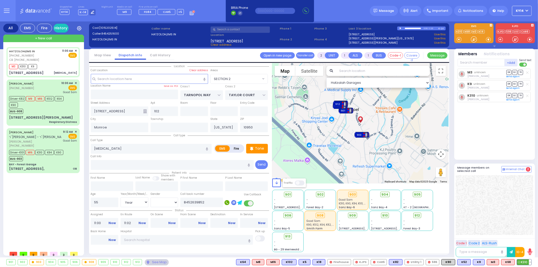
click at [530, 262] on button at bounding box center [530, 262] width 3 height 6
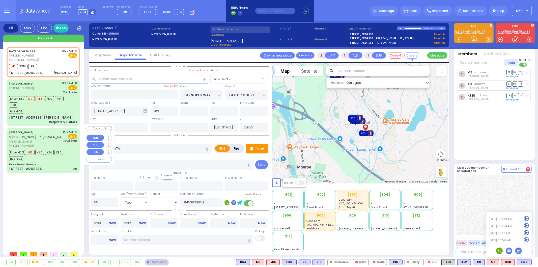
click at [46, 148] on div "Driver-K101 M16 K310 K84 K90" at bounding box center [36, 151] width 54 height 6
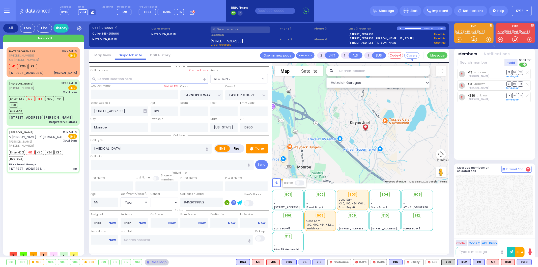
type input "6"
select select
type input "OB"
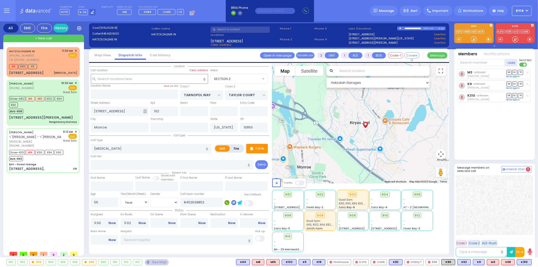
radio input "true"
type input "[PERSON_NAME]"
type input "Levy"
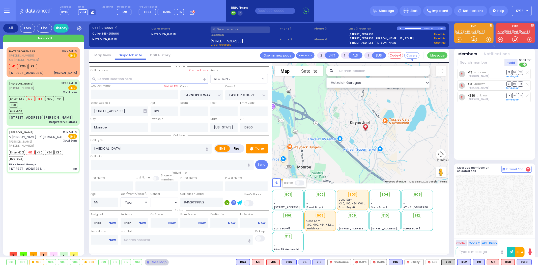
type input "26"
select select "Year"
select select "[DEMOGRAPHIC_DATA]"
type input "09:12"
type input "09:16"
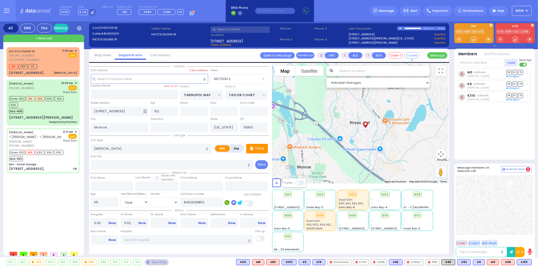
type input "09:18"
type input "09:31"
type input "10:05"
type input "10:12"
type input "[GEOGRAPHIC_DATA]"
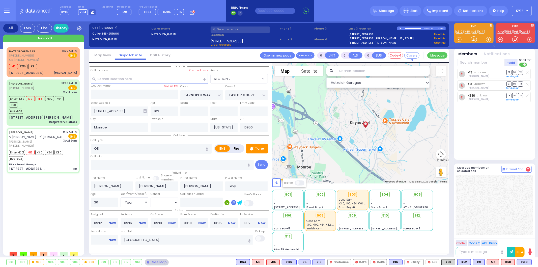
select select "Hatzalah Garages"
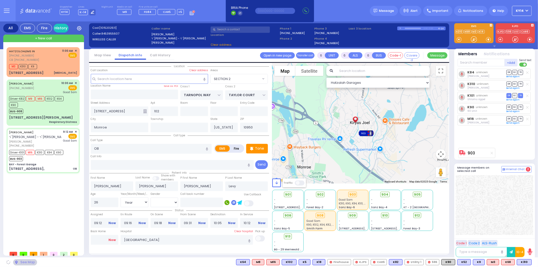
type input "BAY - Forest Garage"
type input "SANZ COURT"
type input "[PERSON_NAME] COURT"
type input "[STREET_ADDRESS],"
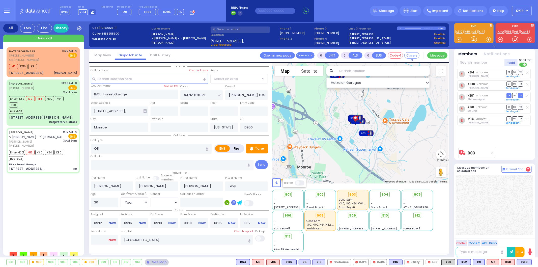
select select "SECTION 2"
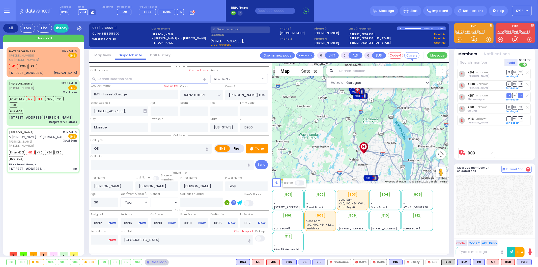
click at [111, 238] on link "Now" at bounding box center [111, 239] width 7 height 5
type input "11:12"
click at [56, 63] on div "HATZOLOH,EMS IN [PHONE_NUMBER] CB: [PHONE_NUMBER] 11:00 AM ✕ EMS M3" at bounding box center [43, 62] width 71 height 28
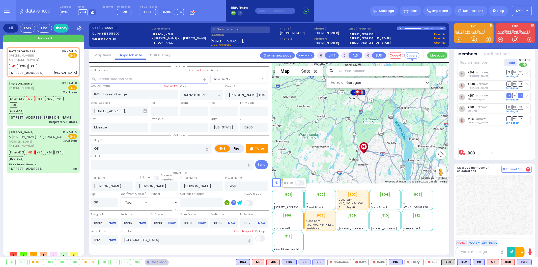
select select
radio input "true"
select select
select select "Hatzalah Garages"
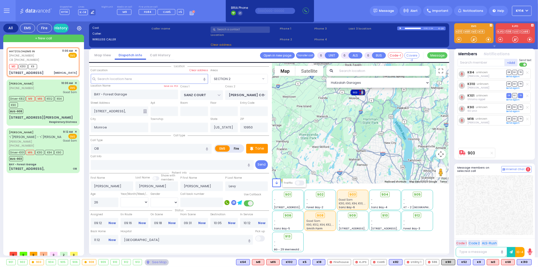
type input "2"
type input "1"
select select
type input "[MEDICAL_DATA]"
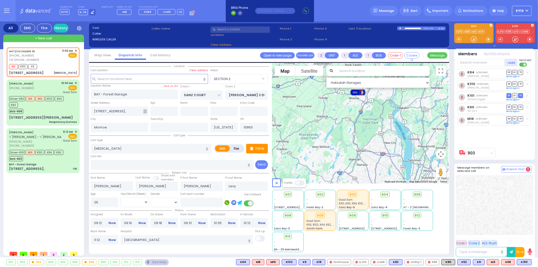
radio input "true"
type input "55"
select select "Year"
select select "[DEMOGRAPHIC_DATA]"
type input "8452639852"
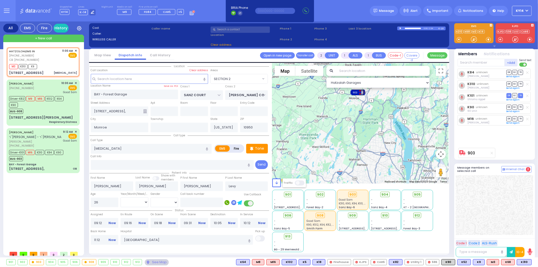
type input "11:00"
type input "11:02"
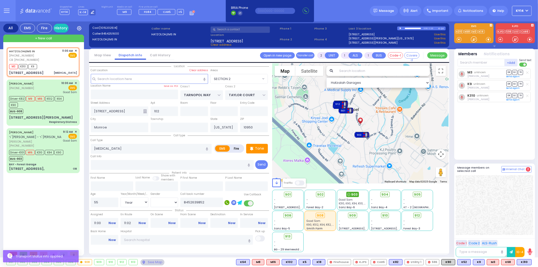
click at [353, 195] on span "903" at bounding box center [354, 194] width 7 height 5
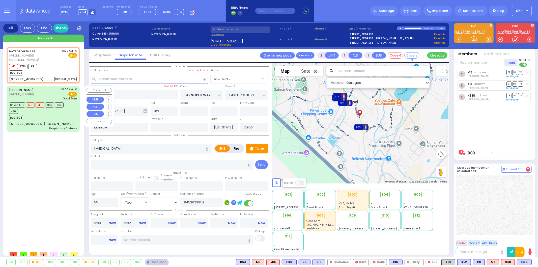
click at [57, 116] on div "BUS-908" at bounding box center [40, 117] width 63 height 6
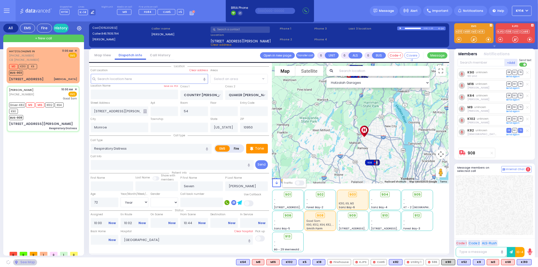
click at [518, 108] on span "TR" at bounding box center [520, 107] width 5 height 5
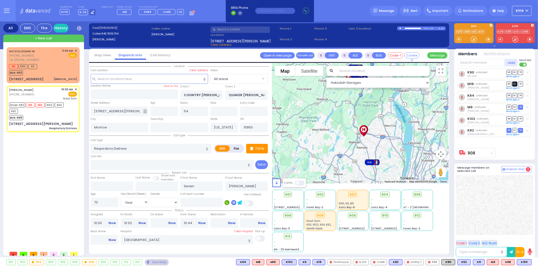
click at [515, 85] on span "SO" at bounding box center [514, 83] width 5 height 5
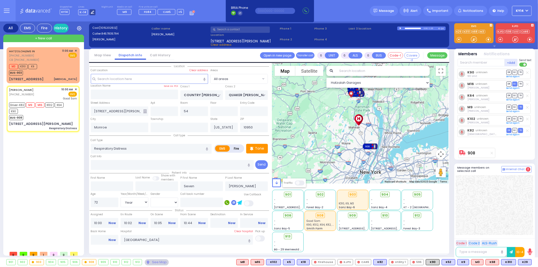
click at [91, 12] on icon at bounding box center [92, 12] width 3 height 3
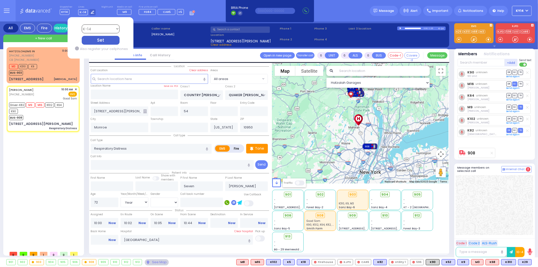
click at [97, 30] on select "Bay K-14 K-16 K-18 K-40 K-6 K-61 K-63 K-67 K-72 Medic 7 K-68 K-48 D-801 D-802 D…" at bounding box center [100, 28] width 38 height 9
click at [81, 24] on select "Bay K-14 K-16 K-18 K-40 K-6 K-61 K-63 K-67 K-72 Medic 7 K-68 K-48 D-801 D-802 D…" at bounding box center [100, 28] width 38 height 9
click at [101, 39] on div "Set" at bounding box center [100, 40] width 38 height 9
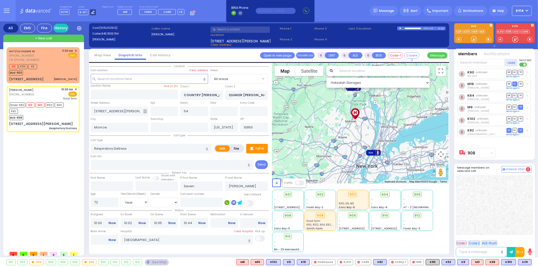
click at [91, 13] on icon at bounding box center [92, 12] width 3 height 3
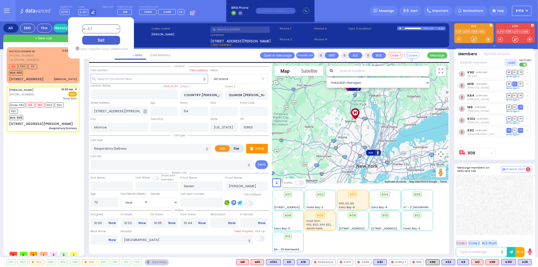
click at [94, 30] on select "Bay K-14 K-16 K-18 K-40 K-6 K-61 K-63 K-67 K-72 Medic 7 K-68 K-48 D-801 D-802 D…" at bounding box center [101, 28] width 38 height 9
click at [82, 24] on select "Bay K-14 K-16 K-18 K-40 K-6 K-61 K-63 K-67 K-72 Medic 7 K-68 K-48 D-801 D-802 D…" at bounding box center [101, 28] width 38 height 9
drag, startPoint x: 89, startPoint y: 39, endPoint x: 85, endPoint y: 45, distance: 6.6
click at [89, 39] on div "Set" at bounding box center [101, 40] width 38 height 9
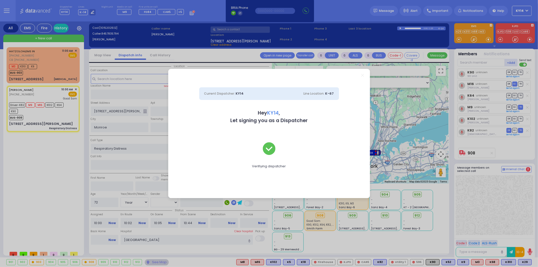
click at [57, 183] on div "Current Dispatcher: KY14 Line Location: K-67 Hey KY14 , Let signing you as a Di…" at bounding box center [269, 133] width 538 height 267
